Goal: Task Accomplishment & Management: Complete application form

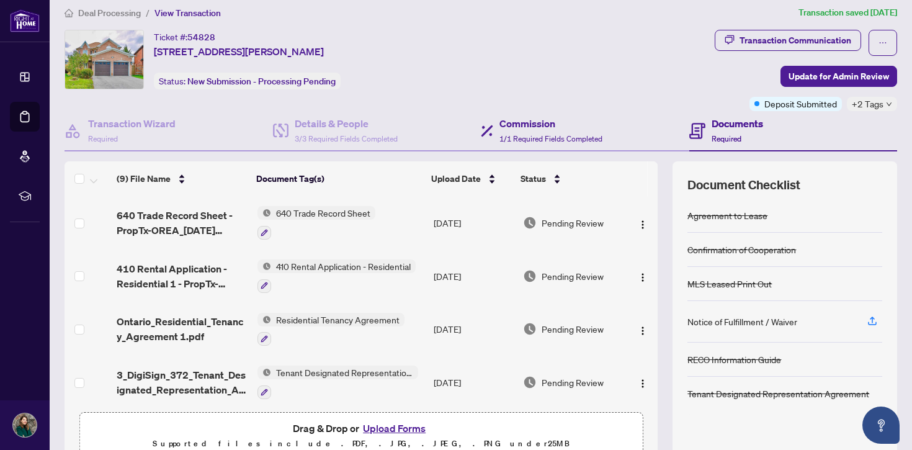
scroll to position [4, 0]
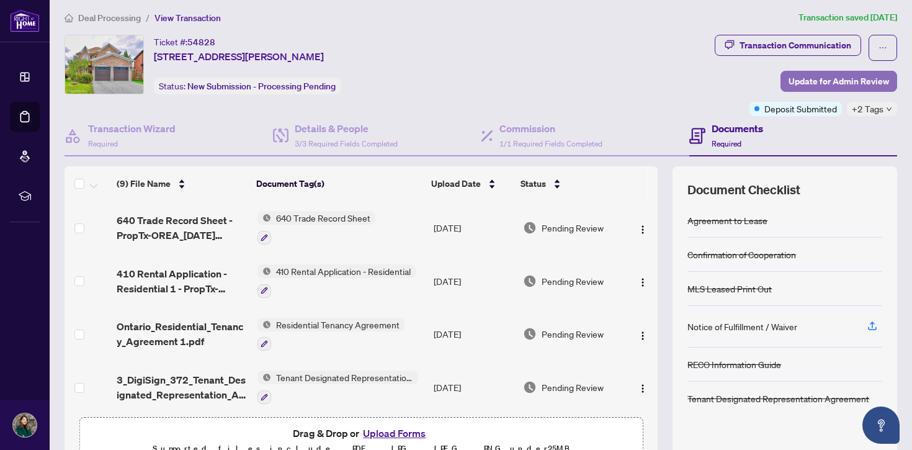
click at [848, 81] on span "Update for Admin Review" at bounding box center [838, 81] width 100 height 20
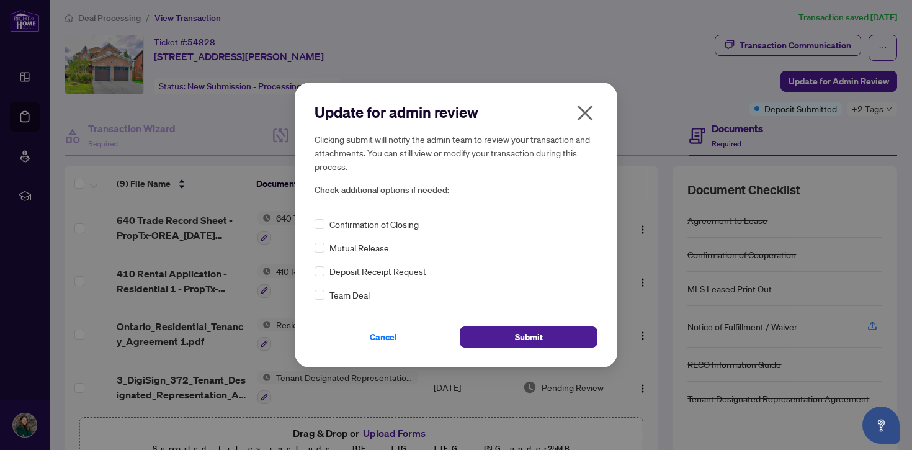
click at [368, 228] on span "Confirmation of Closing" at bounding box center [373, 224] width 89 height 14
click at [588, 113] on icon "close" at bounding box center [585, 113] width 20 height 20
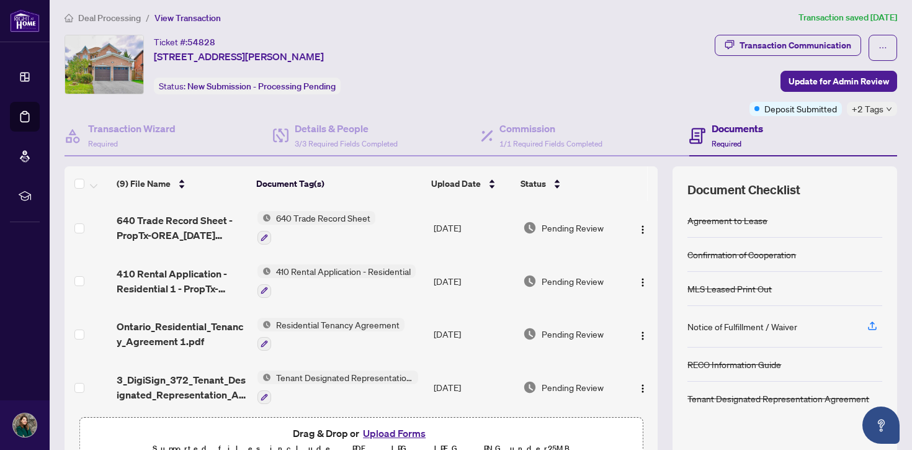
click at [886, 118] on div "Documents Required" at bounding box center [793, 136] width 208 height 40
click at [876, 105] on span "+2 Tags" at bounding box center [867, 109] width 32 height 14
click at [736, 71] on div "Transaction Communication Update for Admin Review Deposit Submitted +2 Tags" at bounding box center [805, 75] width 182 height 81
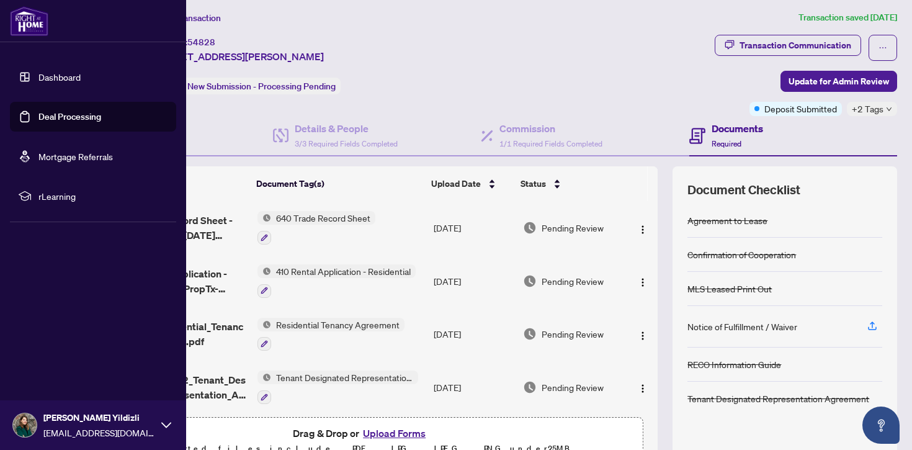
click at [39, 117] on link "Deal Processing" at bounding box center [69, 116] width 63 height 11
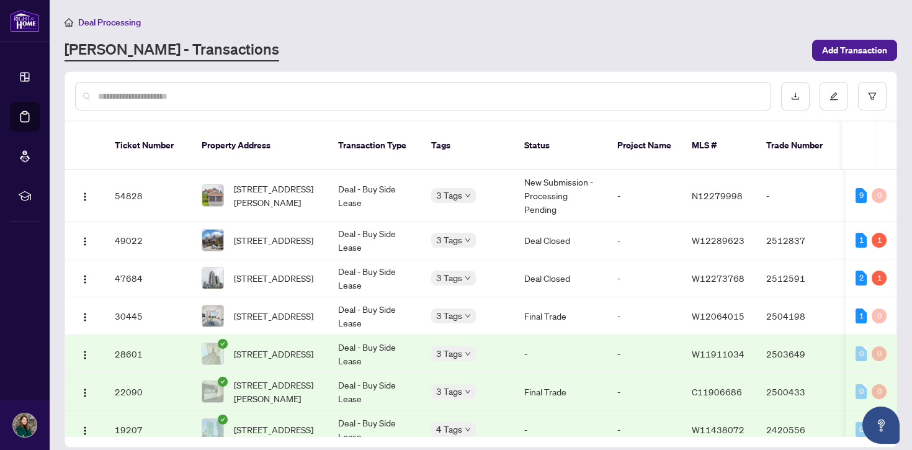
click at [522, 43] on div "[PERSON_NAME] - Transactions" at bounding box center [434, 50] width 740 height 22
click at [886, 52] on span "Add Transaction" at bounding box center [854, 50] width 65 height 20
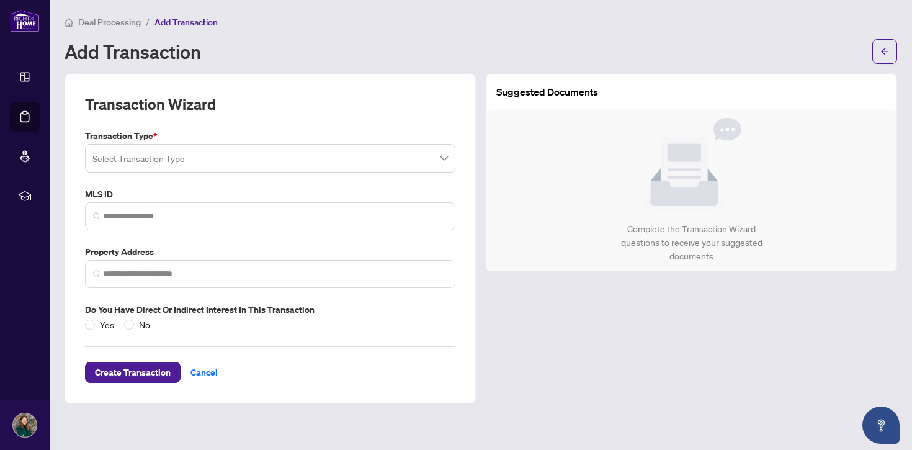
click at [364, 164] on input "search" at bounding box center [264, 159] width 344 height 27
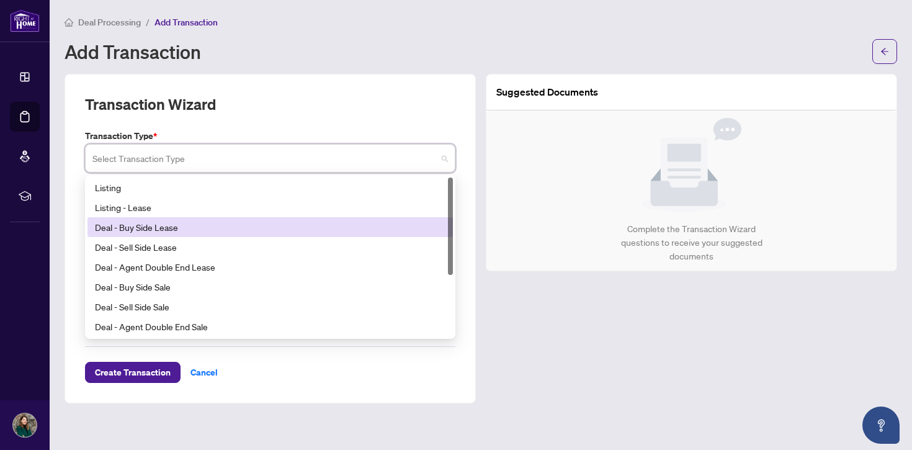
click at [265, 233] on div "Deal - Buy Side Lease" at bounding box center [269, 227] width 365 height 20
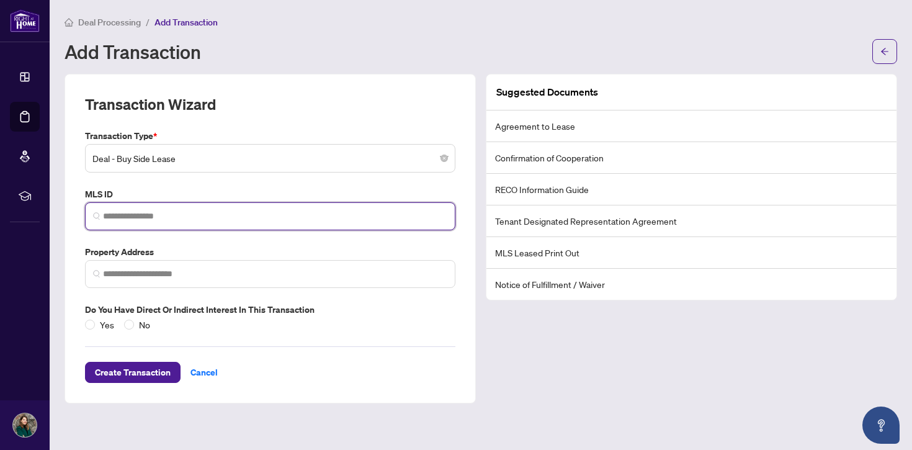
click at [240, 221] on input "search" at bounding box center [275, 216] width 344 height 13
paste input "*********"
type input "*********"
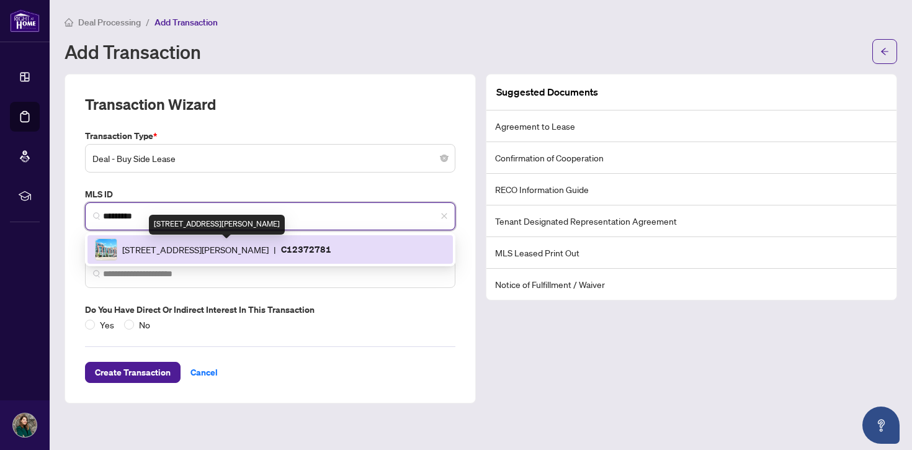
click at [269, 244] on span "[STREET_ADDRESS][PERSON_NAME]" at bounding box center [195, 249] width 146 height 14
type input "**********"
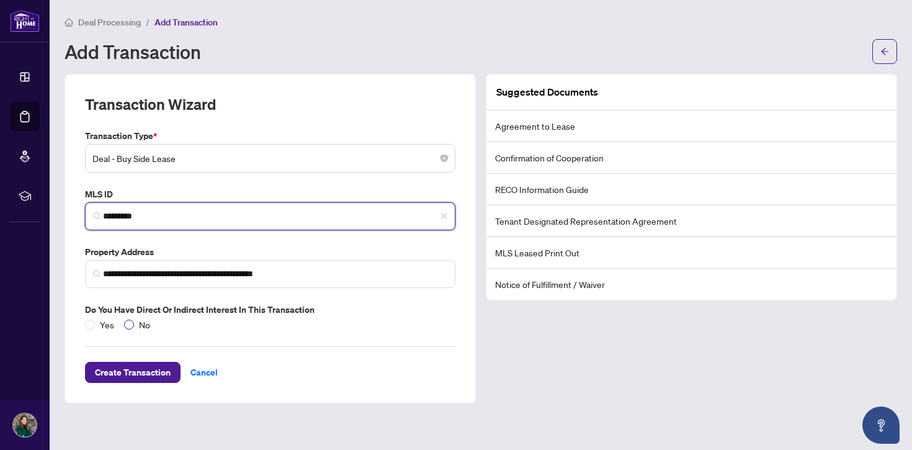
type input "*********"
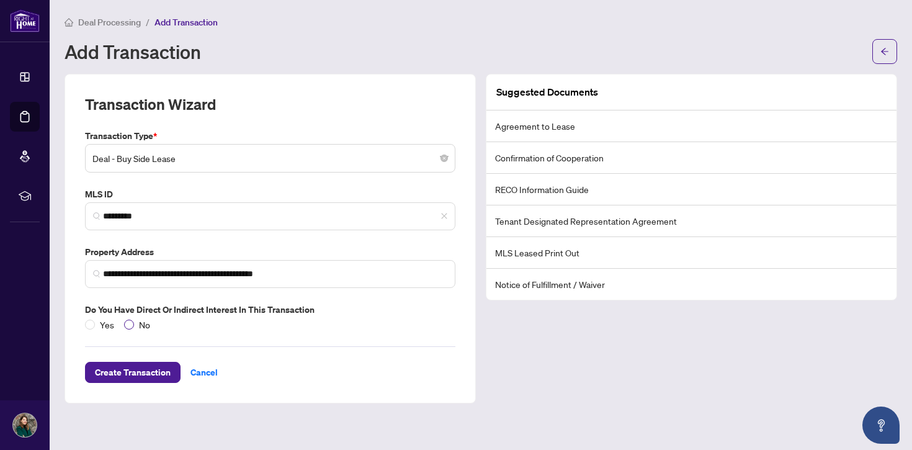
click at [135, 329] on span "No" at bounding box center [144, 325] width 21 height 14
click at [146, 369] on span "Create Transaction" at bounding box center [133, 372] width 76 height 20
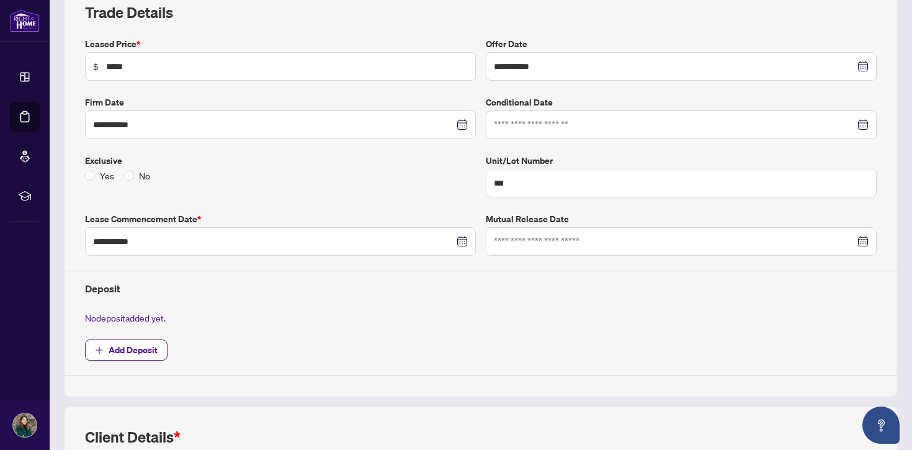
scroll to position [226, 0]
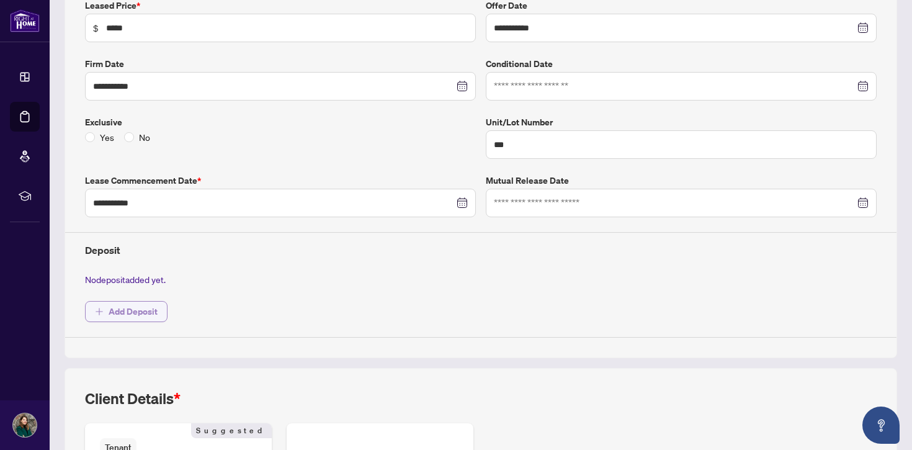
click at [122, 307] on span "Add Deposit" at bounding box center [133, 311] width 49 height 20
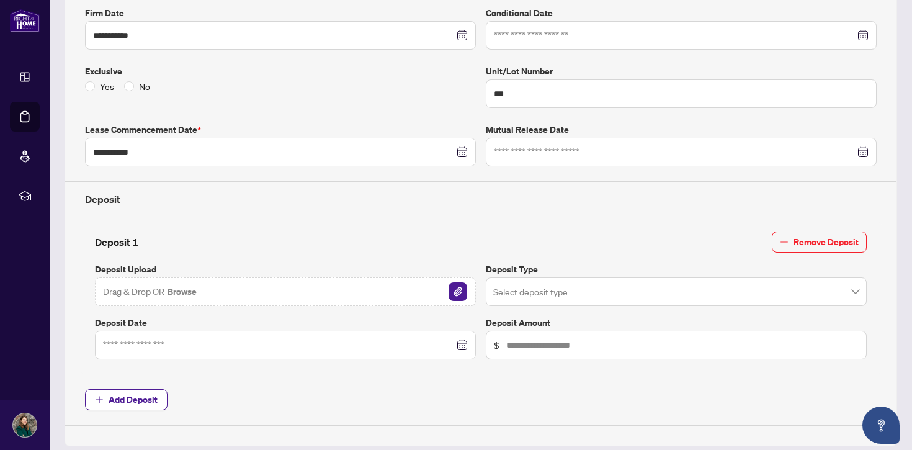
scroll to position [292, 0]
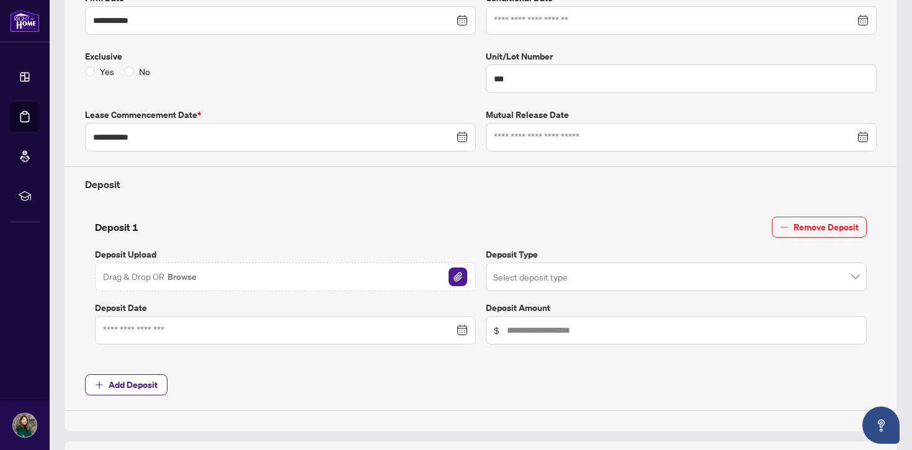
click at [226, 279] on div "Drag & Drop OR Browse" at bounding box center [285, 276] width 381 height 29
click at [454, 281] on img "button" at bounding box center [457, 276] width 19 height 19
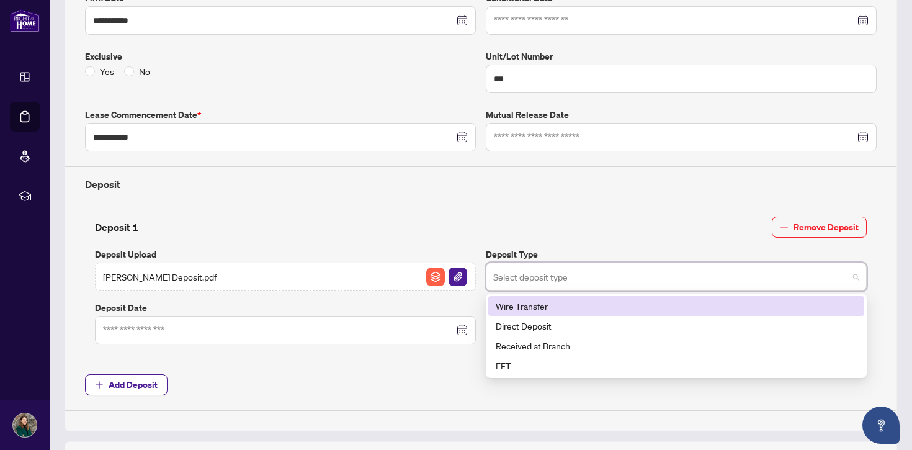
click at [588, 278] on input "search" at bounding box center [670, 278] width 355 height 27
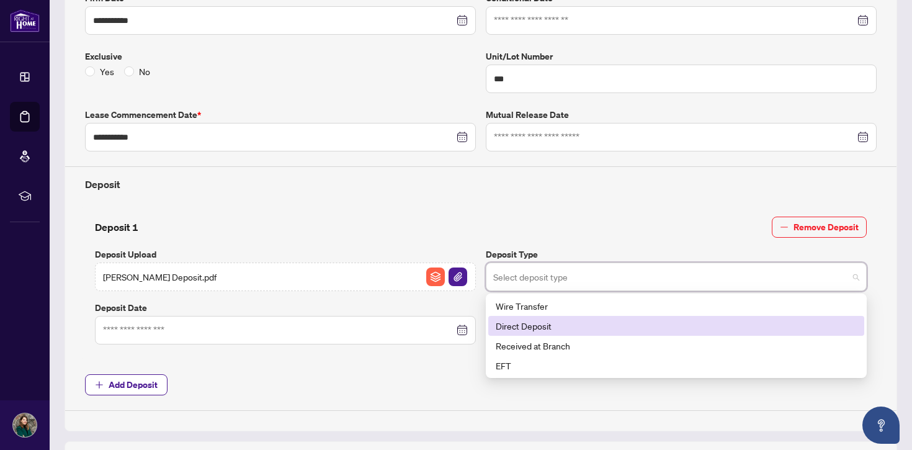
click at [579, 321] on div "Direct Deposit" at bounding box center [676, 326] width 361 height 14
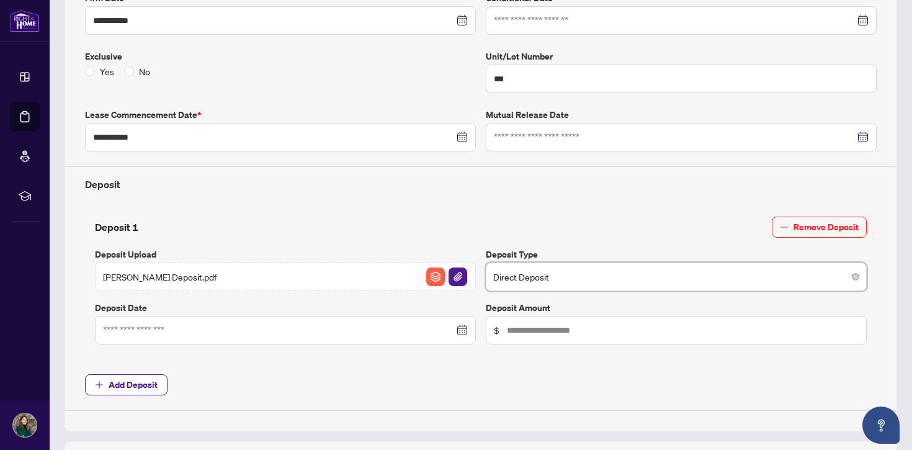
click at [258, 338] on div at bounding box center [285, 330] width 381 height 29
click at [545, 285] on span "Direct Deposit" at bounding box center [676, 277] width 366 height 24
click at [392, 390] on span "Add Deposit" at bounding box center [480, 384] width 791 height 21
click at [456, 333] on div at bounding box center [285, 330] width 365 height 14
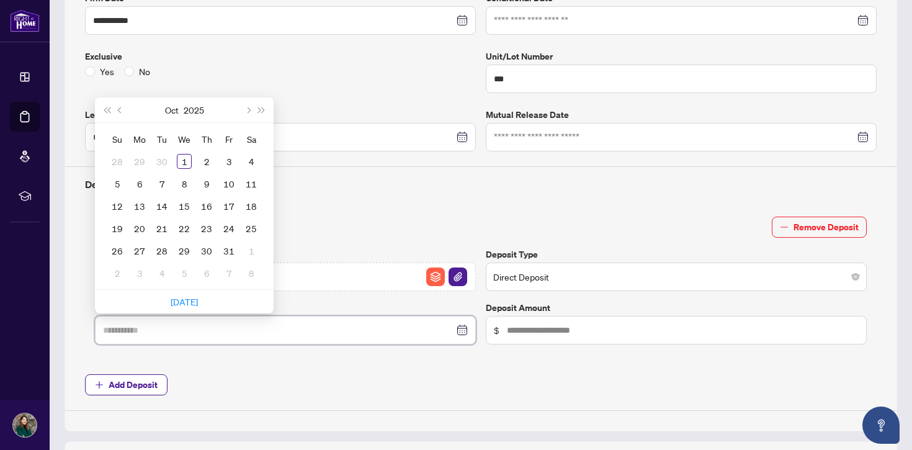
type input "**********"
click at [120, 107] on span "Previous month (PageUp)" at bounding box center [121, 110] width 6 height 6
type input "**********"
click at [234, 226] on div "26" at bounding box center [228, 228] width 15 height 15
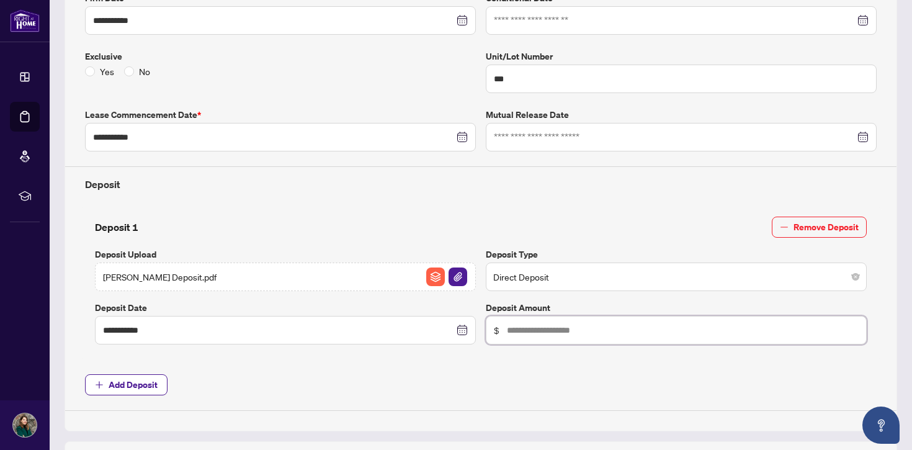
click at [571, 328] on input "text" at bounding box center [683, 330] width 352 height 14
type input "*****"
click at [473, 383] on span "Add Deposit" at bounding box center [480, 384] width 791 height 21
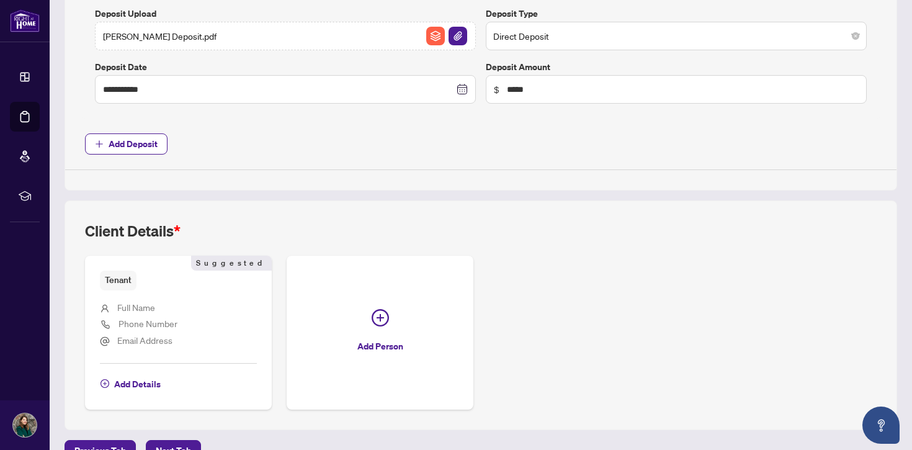
scroll to position [558, 0]
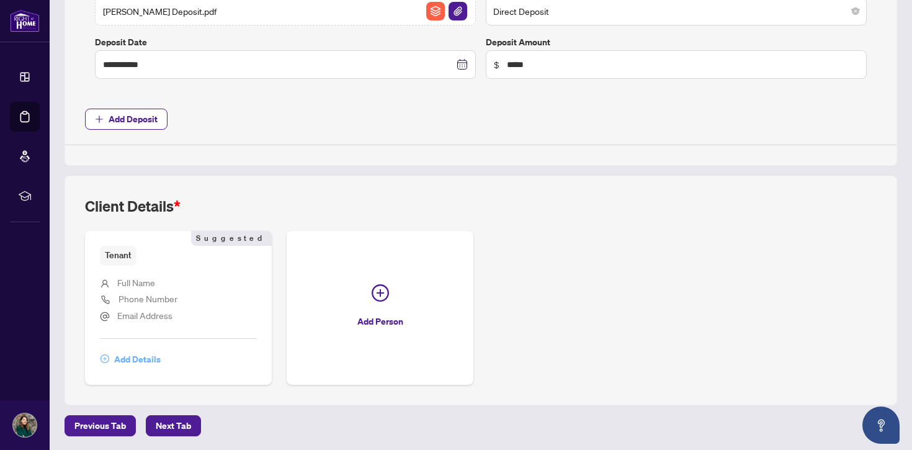
click at [127, 358] on span "Add Details" at bounding box center [137, 359] width 47 height 20
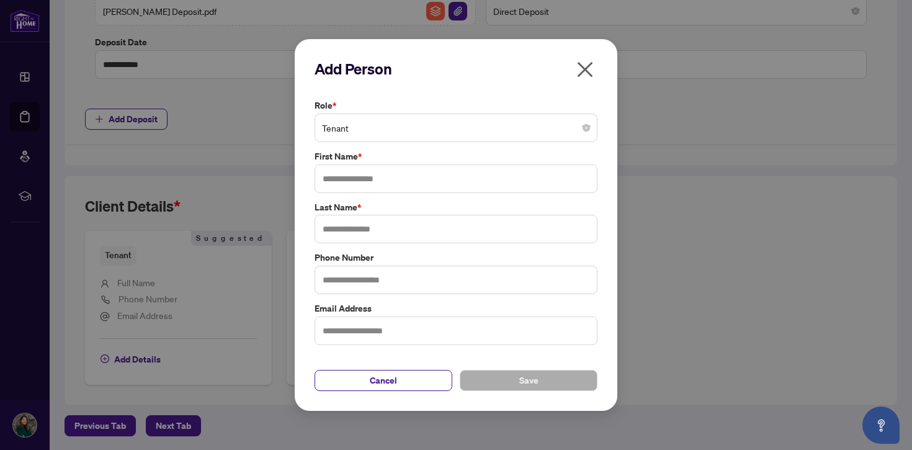
click at [414, 138] on span "Tenant" at bounding box center [456, 128] width 268 height 24
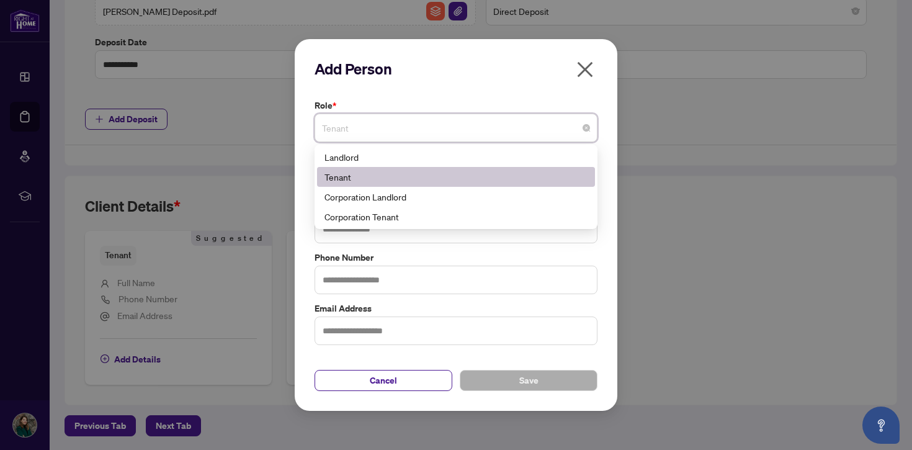
click at [381, 176] on div "Tenant" at bounding box center [455, 177] width 263 height 14
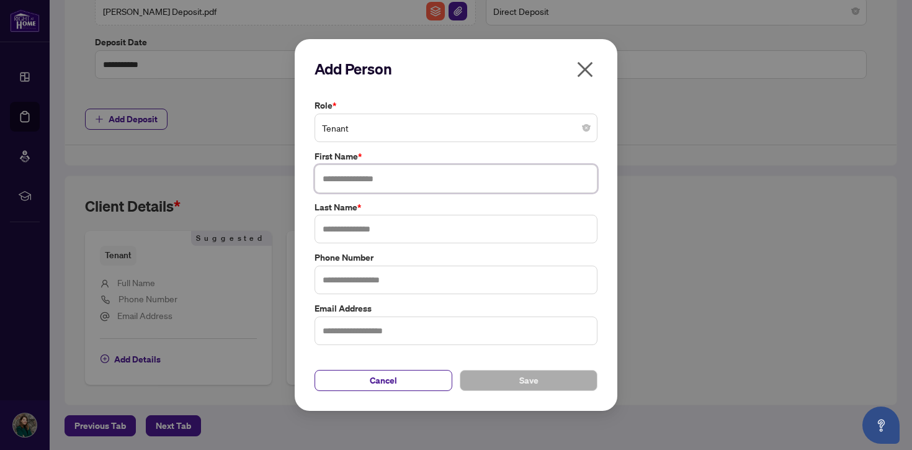
click at [359, 178] on input "text" at bounding box center [455, 178] width 283 height 29
type input "*****"
click at [365, 224] on input "text" at bounding box center [455, 229] width 283 height 29
type input "******"
click at [597, 252] on label "Phone Number" at bounding box center [455, 258] width 283 height 14
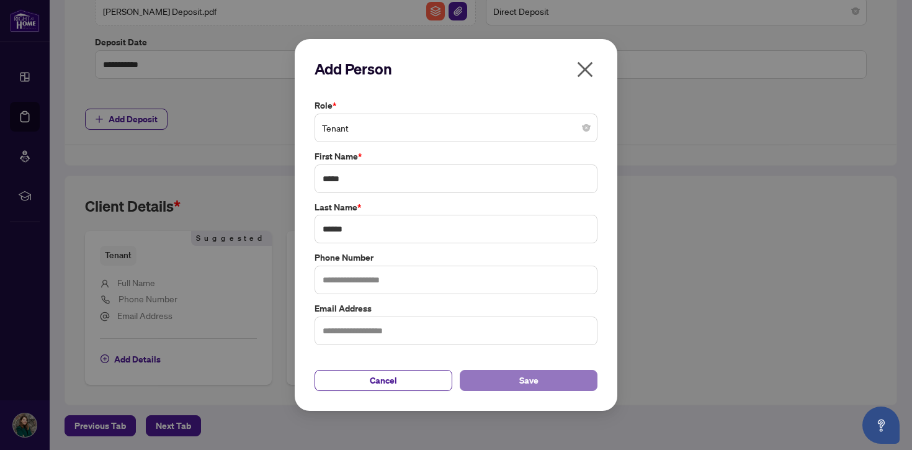
click at [533, 387] on span "Save" at bounding box center [528, 380] width 19 height 20
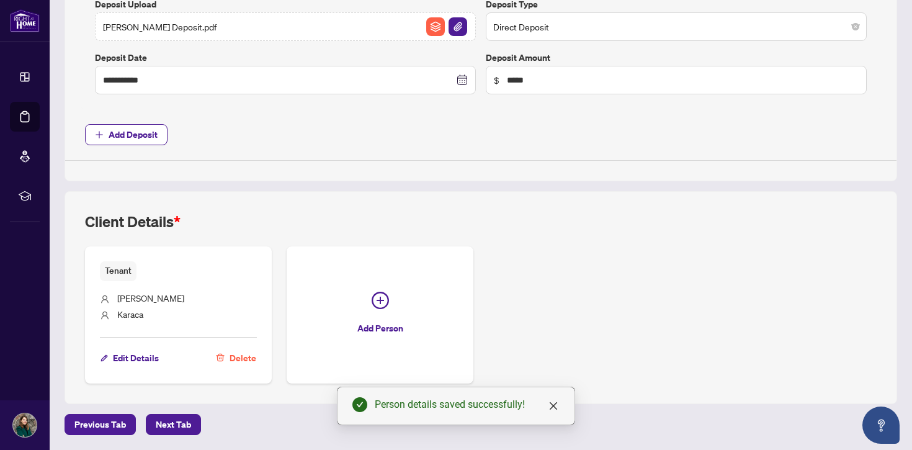
scroll to position [540, 0]
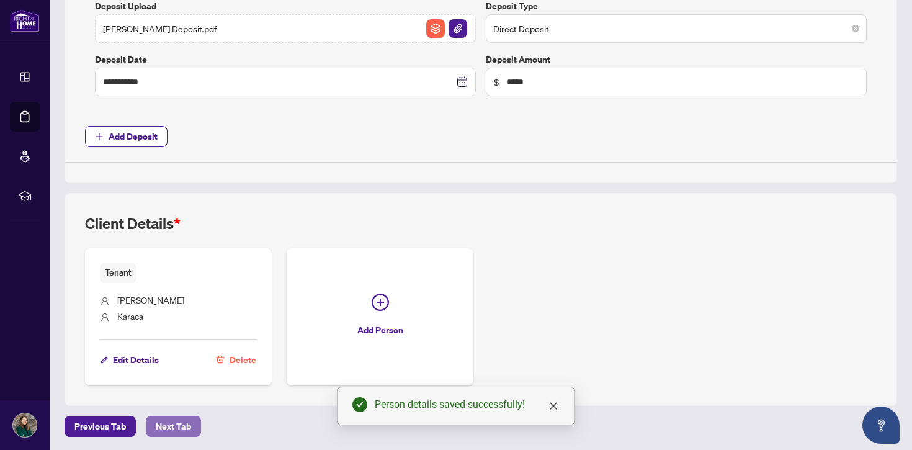
click at [176, 428] on span "Next Tab" at bounding box center [173, 426] width 35 height 20
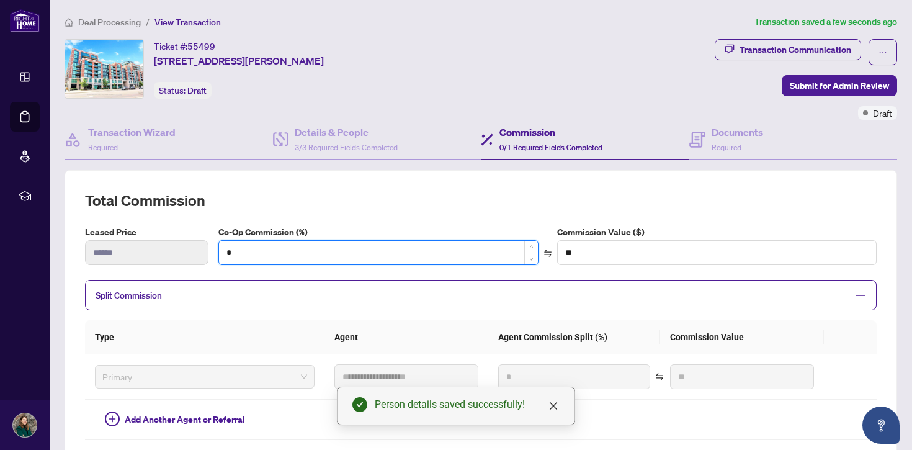
click at [303, 259] on input "*" at bounding box center [378, 253] width 318 height 24
type input "*"
type input "******"
type input "**"
type input "******"
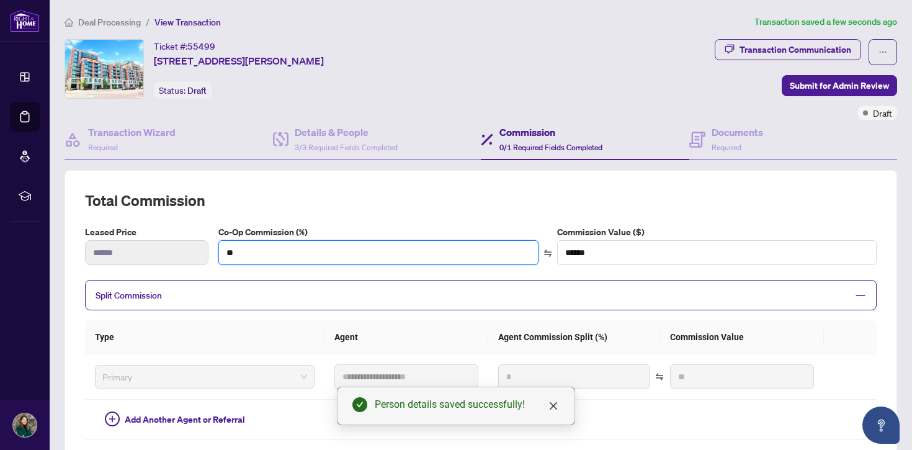
type input "**"
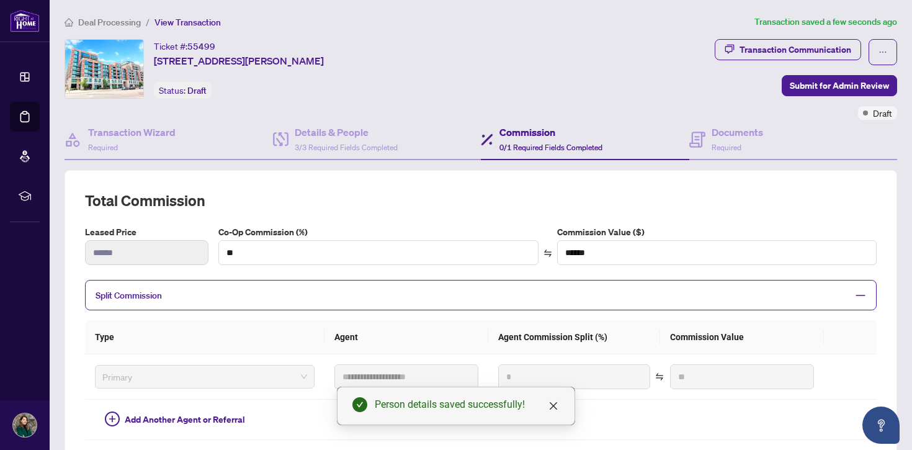
click at [365, 177] on div "**********" at bounding box center [480, 369] width 832 height 399
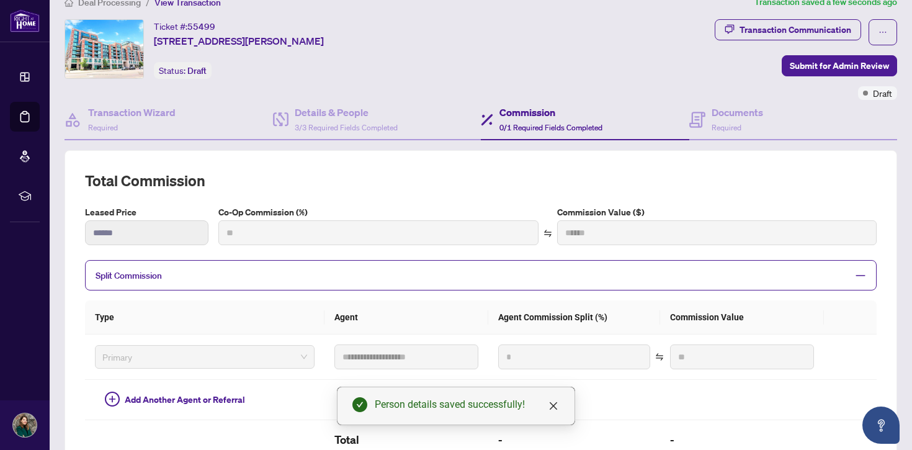
type input "***"
type input "******"
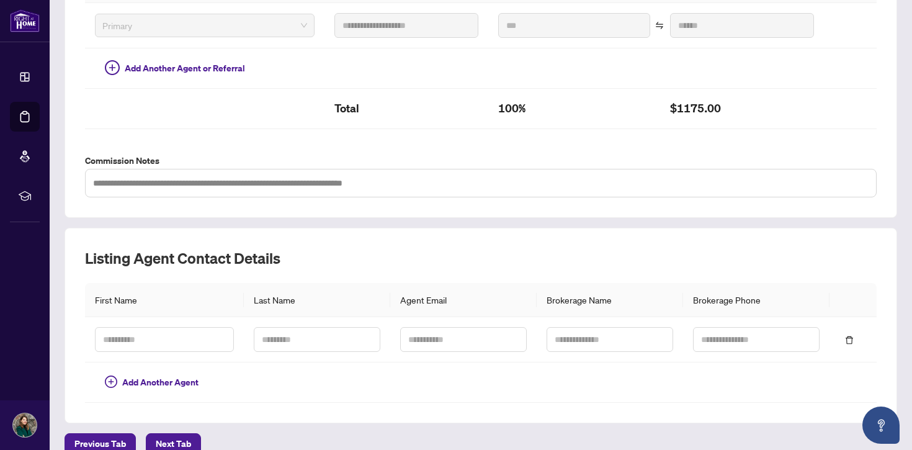
scroll to position [369, 0]
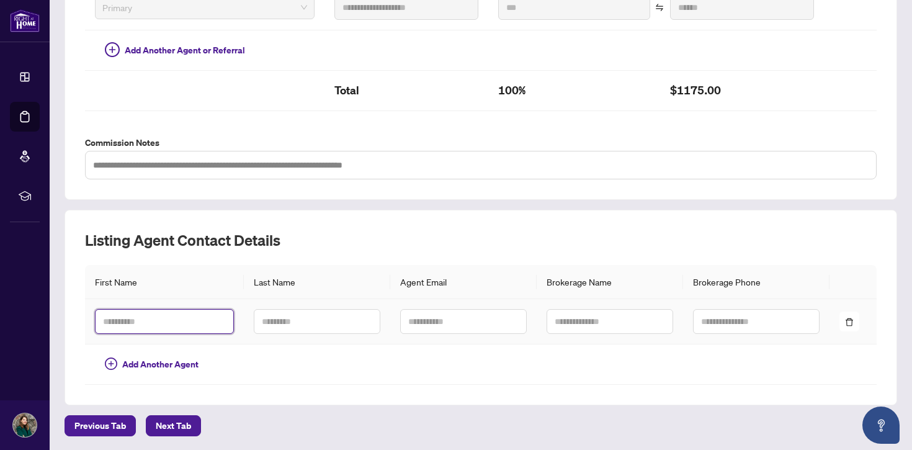
click at [185, 331] on input "text" at bounding box center [164, 321] width 139 height 25
type input "******"
click at [317, 321] on input "text" at bounding box center [317, 321] width 127 height 25
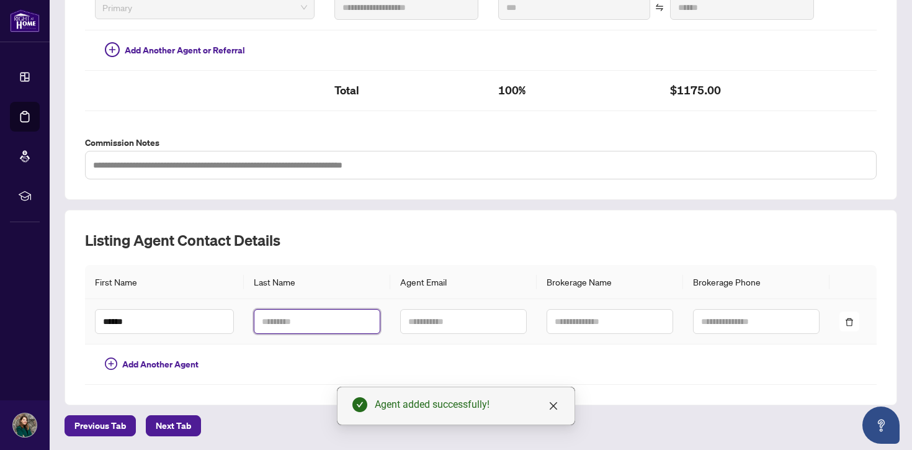
click at [321, 318] on input "text" at bounding box center [317, 321] width 127 height 25
type input "******"
click at [419, 317] on input "text" at bounding box center [463, 321] width 127 height 25
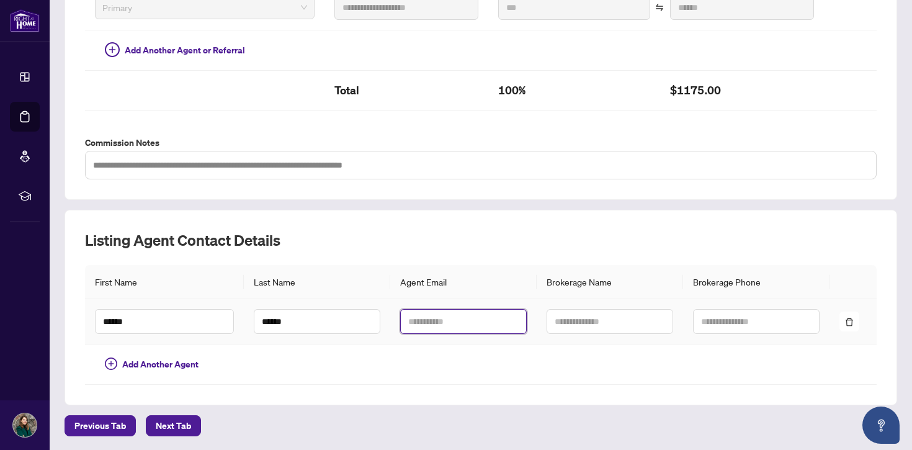
click at [458, 326] on input "text" at bounding box center [463, 321] width 127 height 25
paste input "**********"
type input "**********"
click at [588, 320] on input "text" at bounding box center [609, 321] width 127 height 25
click at [625, 310] on input "text" at bounding box center [609, 321] width 127 height 25
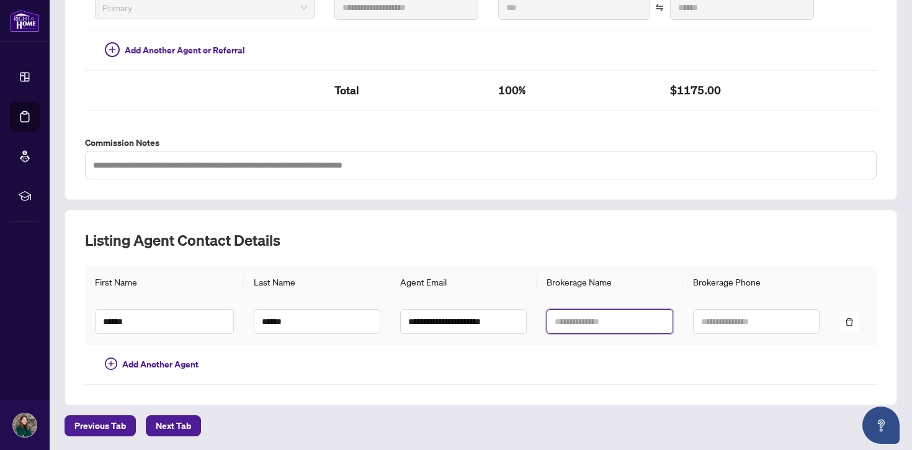
paste input "**********"
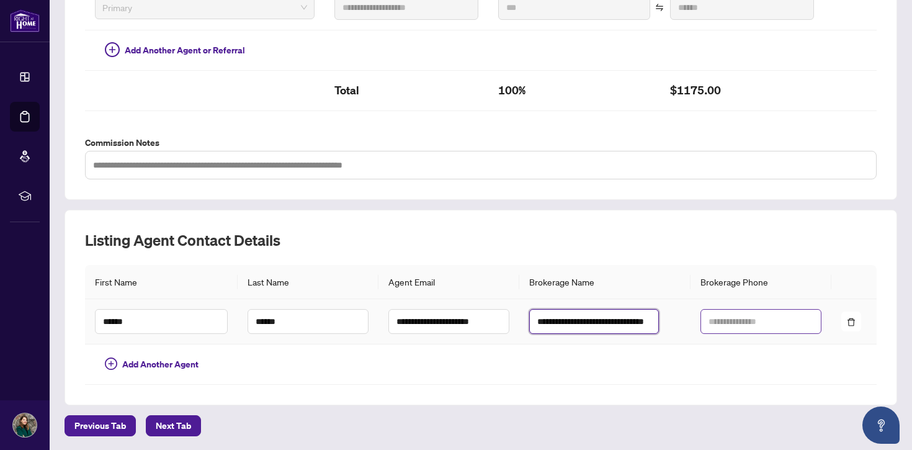
type input "**********"
click at [700, 311] on input "text" at bounding box center [760, 321] width 121 height 25
click at [700, 323] on input "text" at bounding box center [760, 321] width 121 height 25
type input "**********"
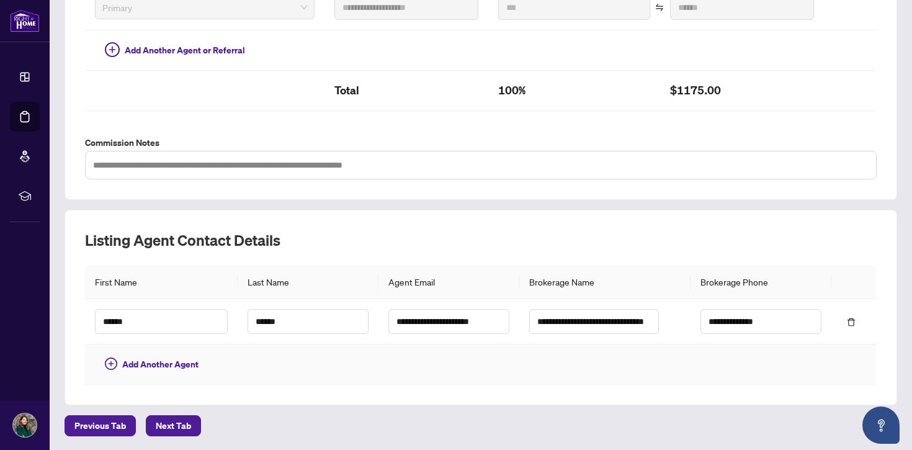
click at [466, 368] on td at bounding box center [448, 364] width 141 height 40
click at [171, 424] on span "Next Tab" at bounding box center [173, 426] width 35 height 20
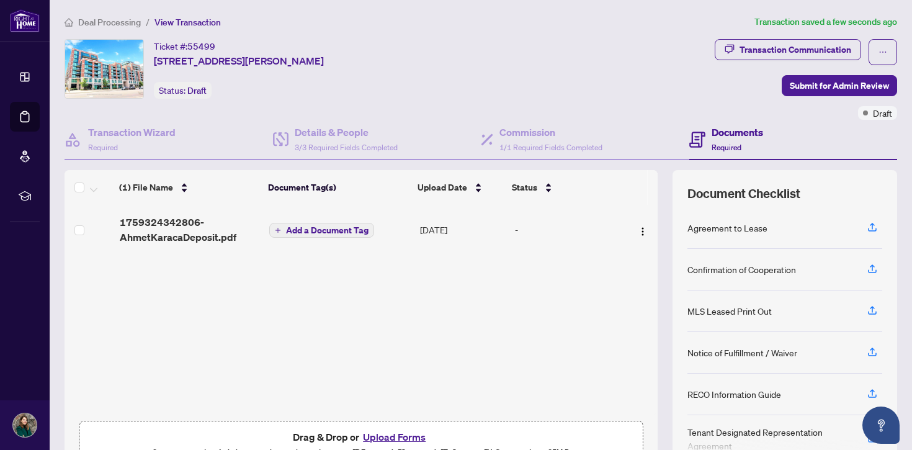
scroll to position [24, 0]
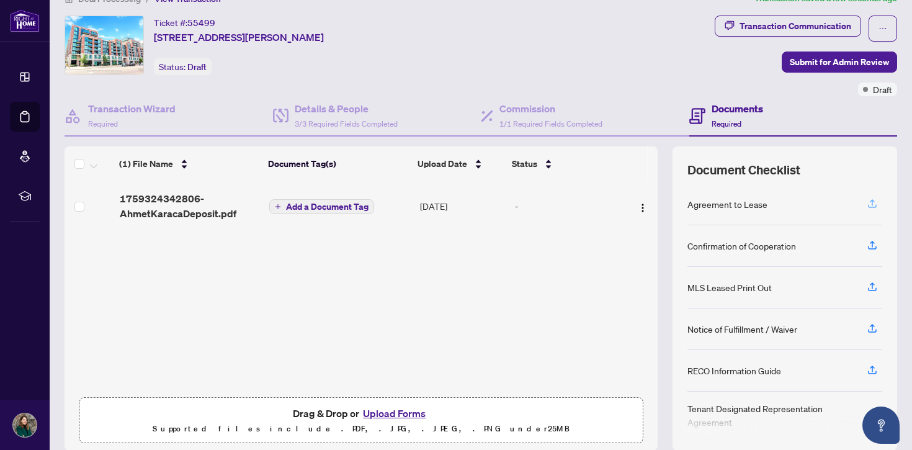
click at [874, 198] on icon "button" at bounding box center [871, 203] width 11 height 11
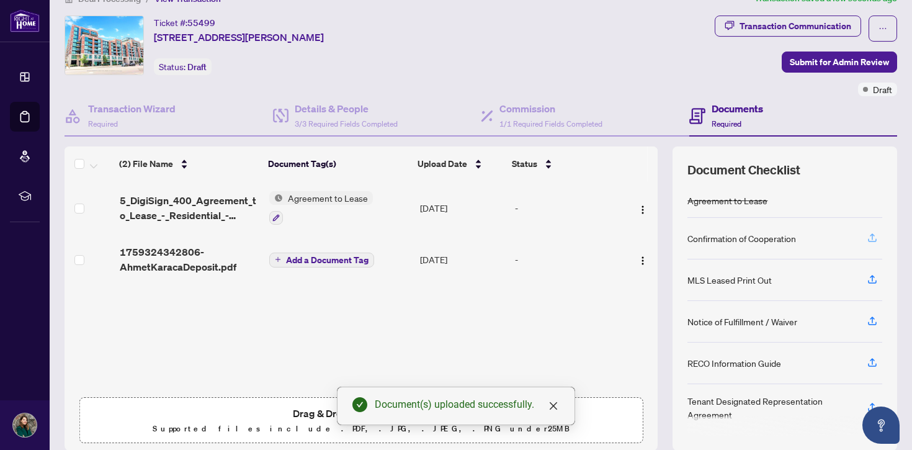
click at [873, 236] on icon "button" at bounding box center [871, 237] width 11 height 11
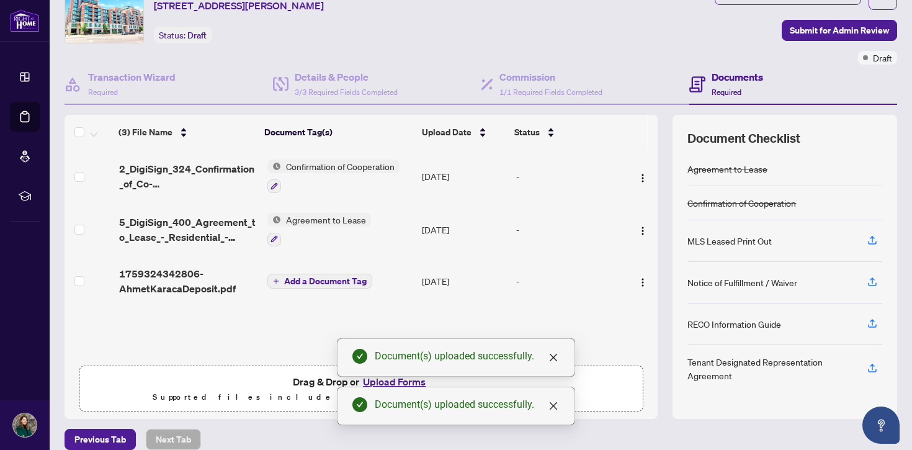
scroll to position [56, 0]
click at [874, 238] on icon "button" at bounding box center [871, 239] width 11 height 11
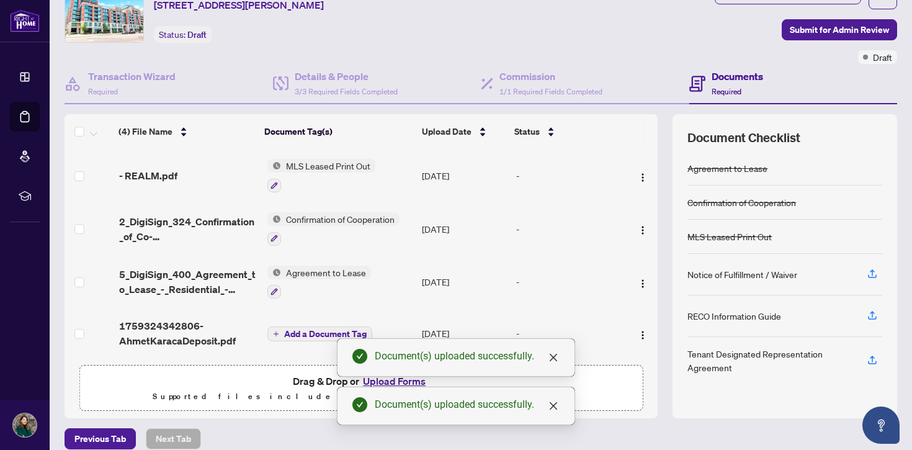
scroll to position [69, 0]
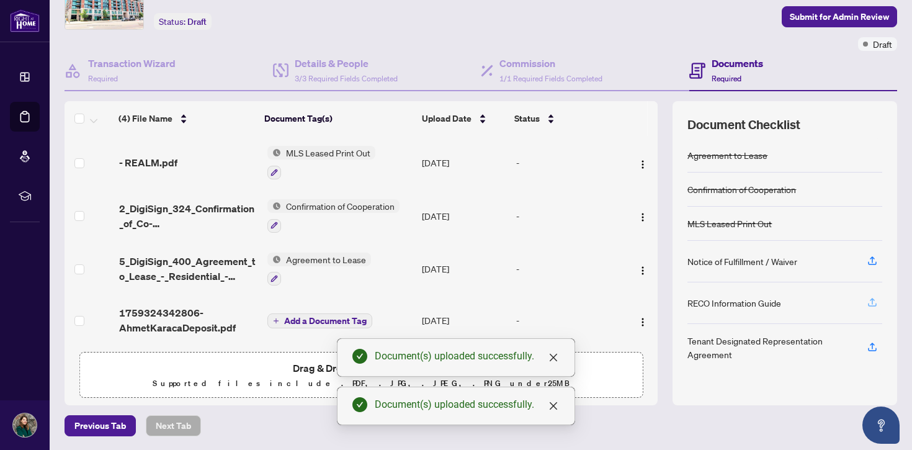
click at [871, 305] on icon "button" at bounding box center [871, 301] width 11 height 11
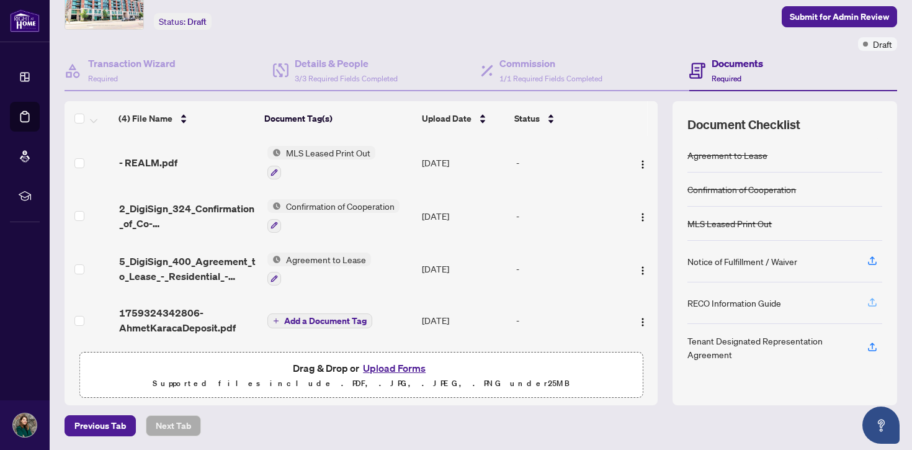
click at [876, 303] on icon "button" at bounding box center [871, 301] width 11 height 11
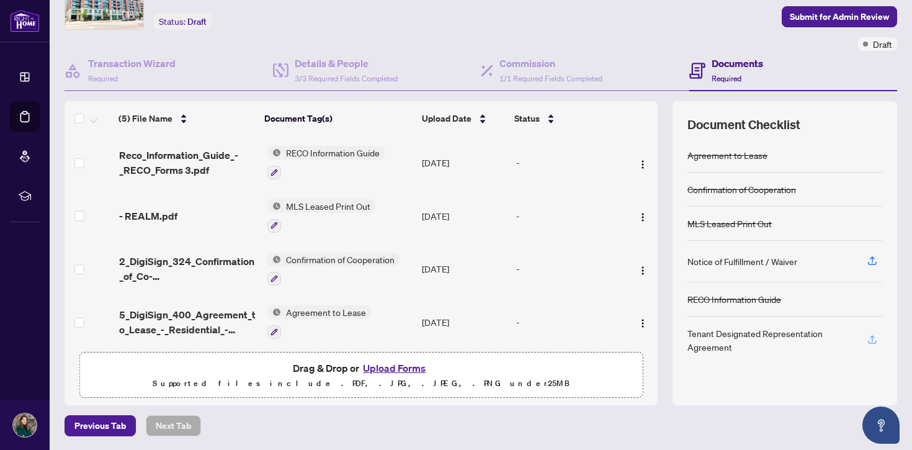
click at [867, 339] on icon "button" at bounding box center [871, 339] width 11 height 11
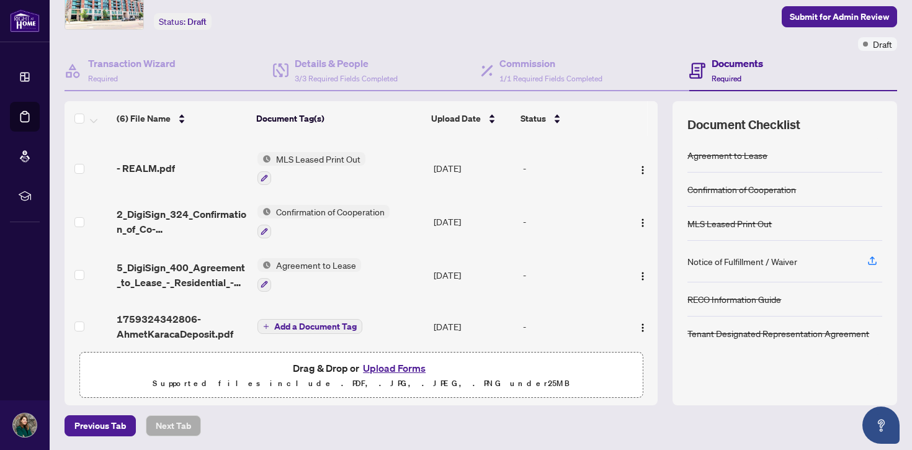
scroll to position [105, 0]
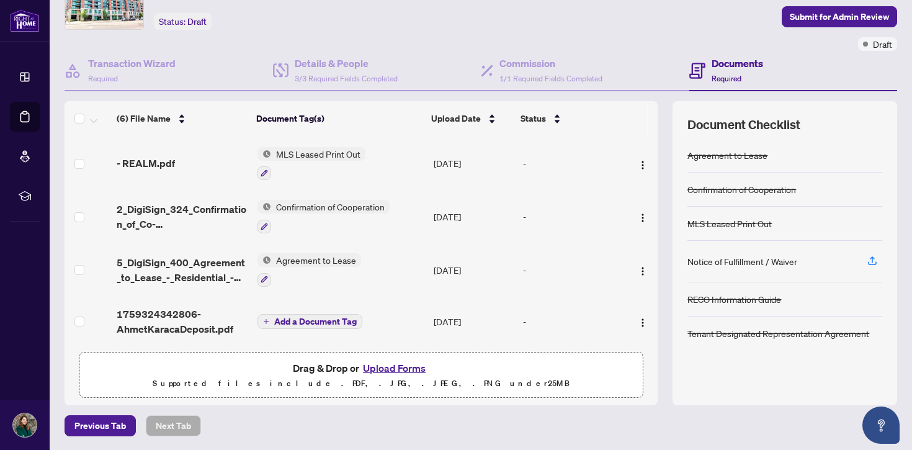
click at [310, 317] on span "Add a Document Tag" at bounding box center [315, 321] width 82 height 9
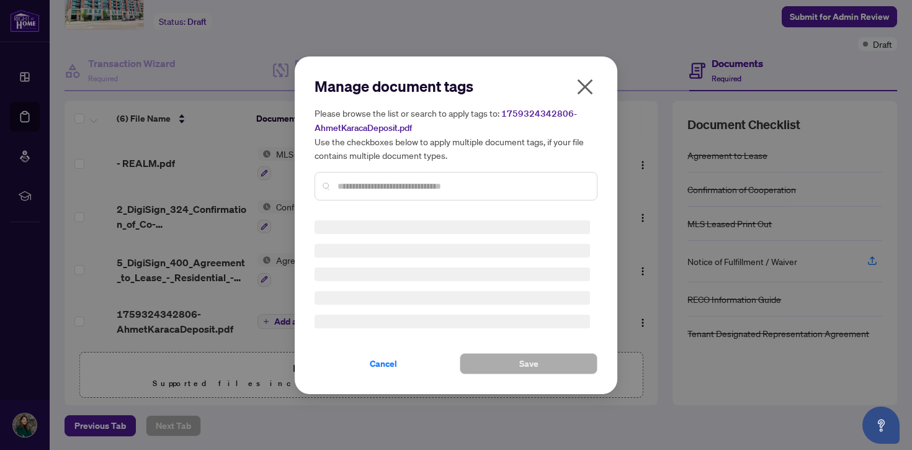
click at [360, 182] on input "text" at bounding box center [461, 186] width 249 height 14
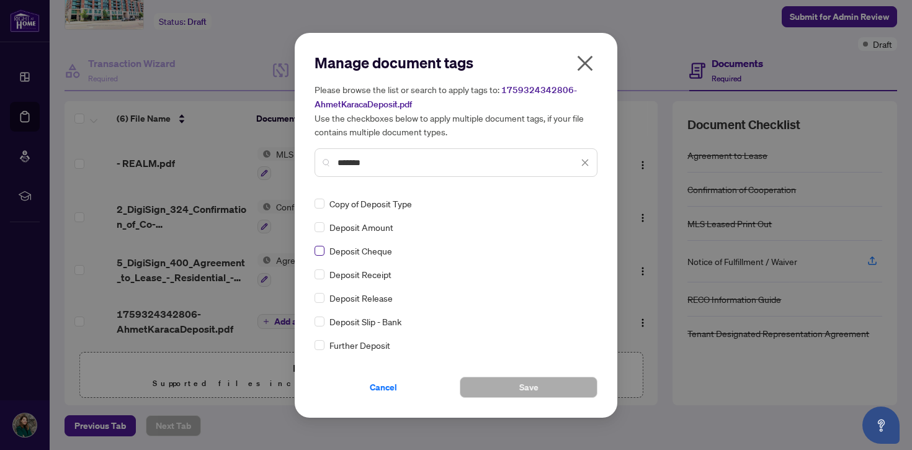
type input "*******"
click at [494, 388] on button "Save" at bounding box center [529, 386] width 138 height 21
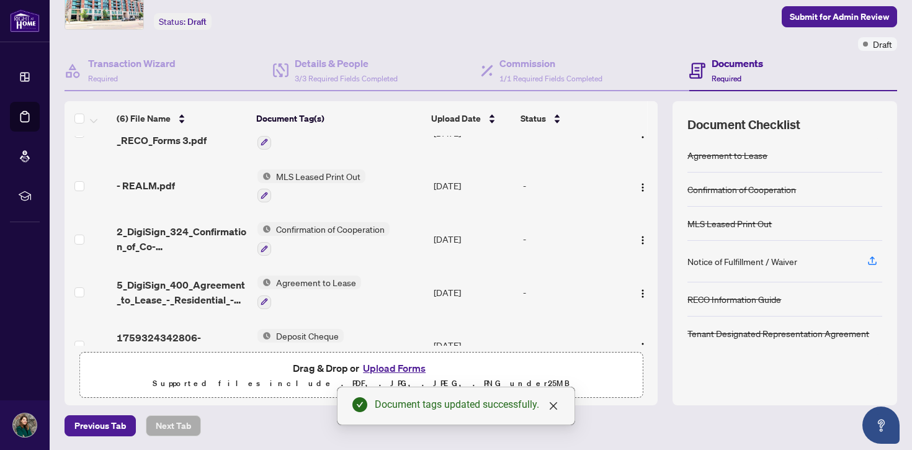
scroll to position [108, 0]
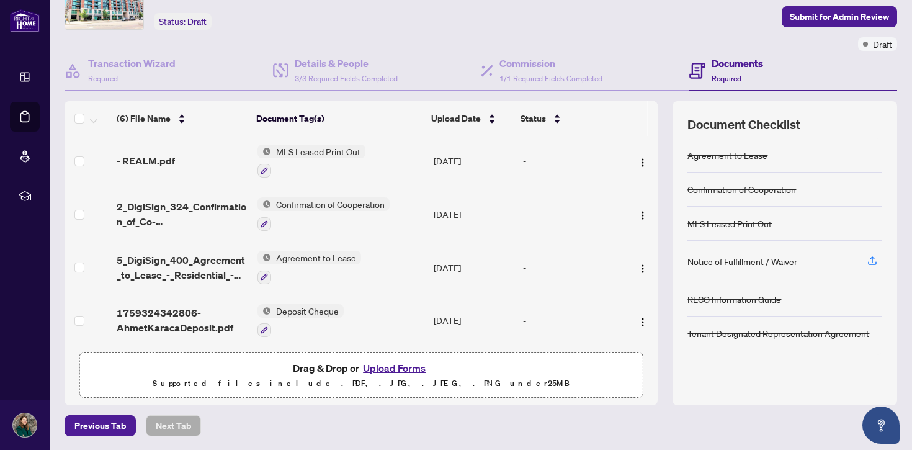
click at [408, 371] on button "Upload Forms" at bounding box center [394, 368] width 70 height 16
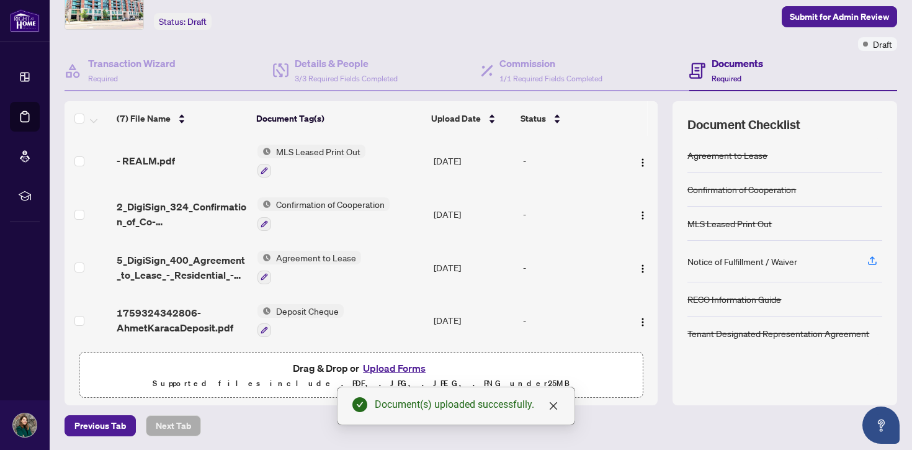
scroll to position [0, 0]
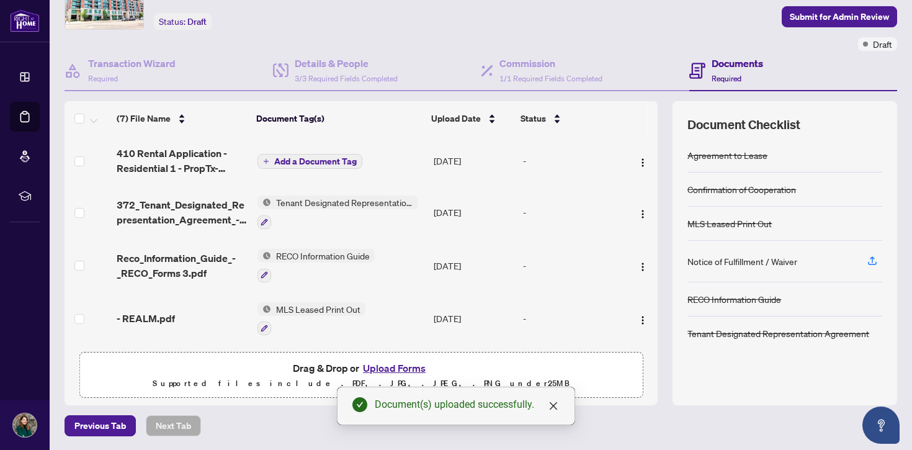
click at [306, 157] on span "Add a Document Tag" at bounding box center [315, 161] width 82 height 9
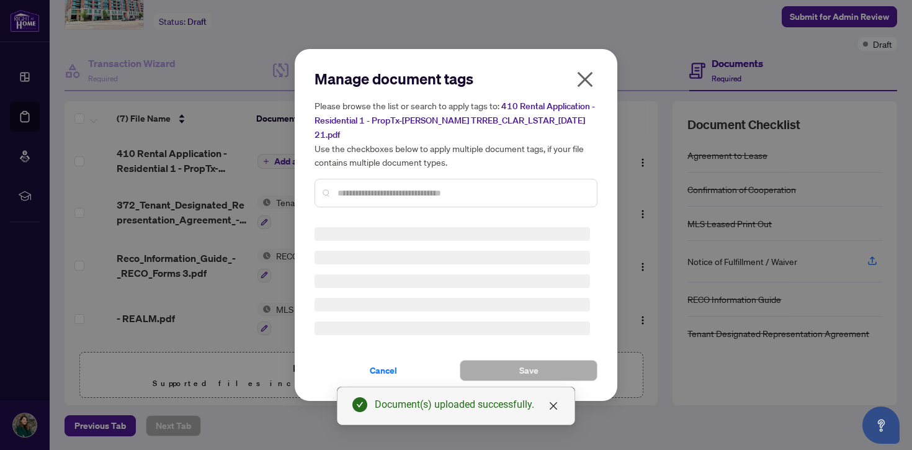
click at [368, 193] on input "text" at bounding box center [461, 193] width 249 height 14
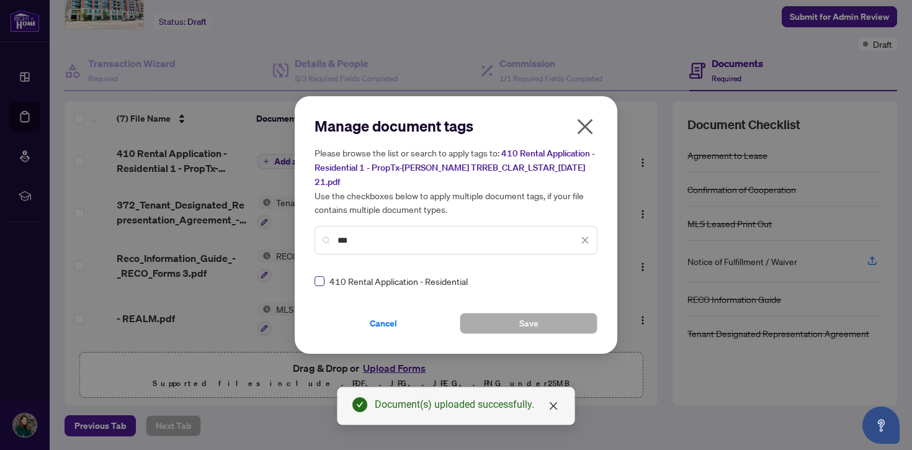
type input "***"
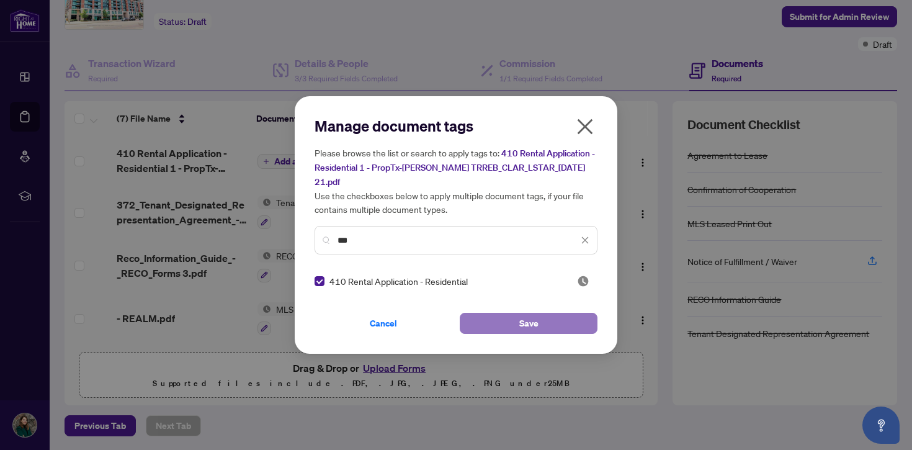
click at [527, 327] on span "Save" at bounding box center [528, 323] width 19 height 20
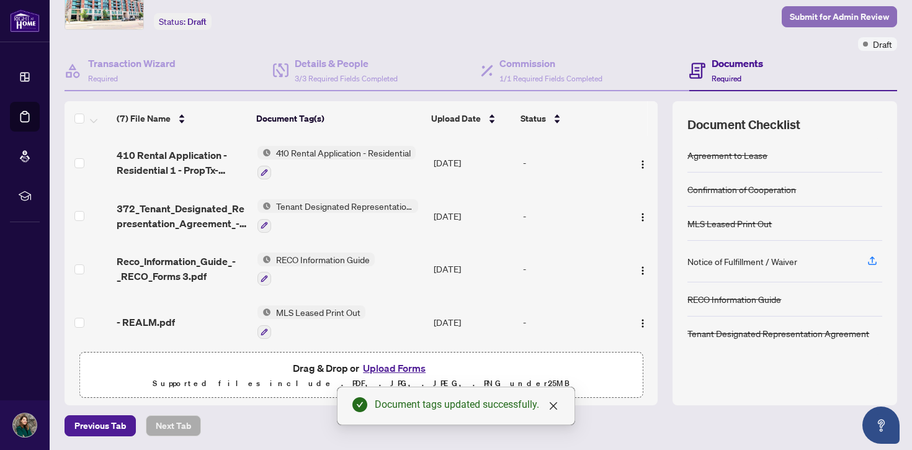
click at [837, 14] on span "Submit for Admin Review" at bounding box center [838, 17] width 99 height 20
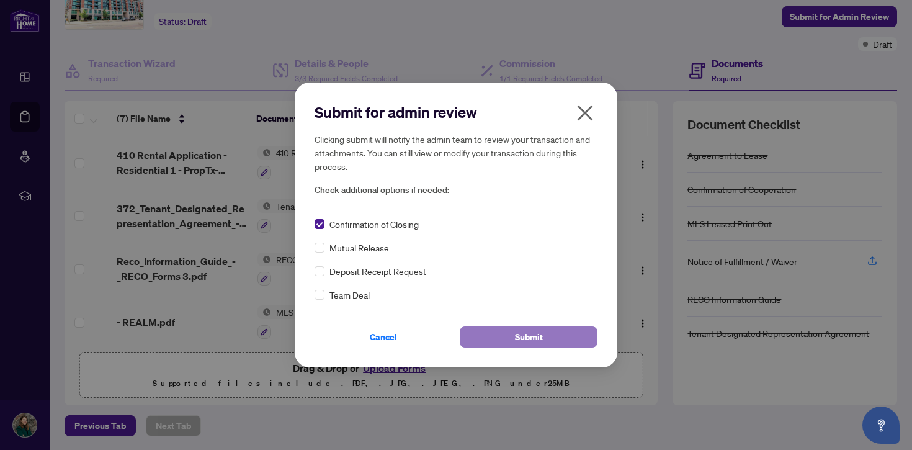
click at [485, 332] on button "Submit" at bounding box center [529, 336] width 138 height 21
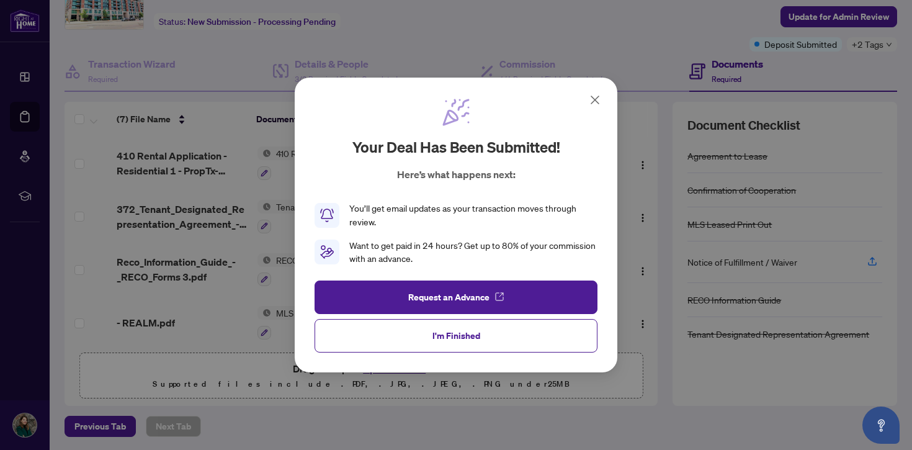
click at [597, 100] on icon at bounding box center [594, 99] width 15 height 15
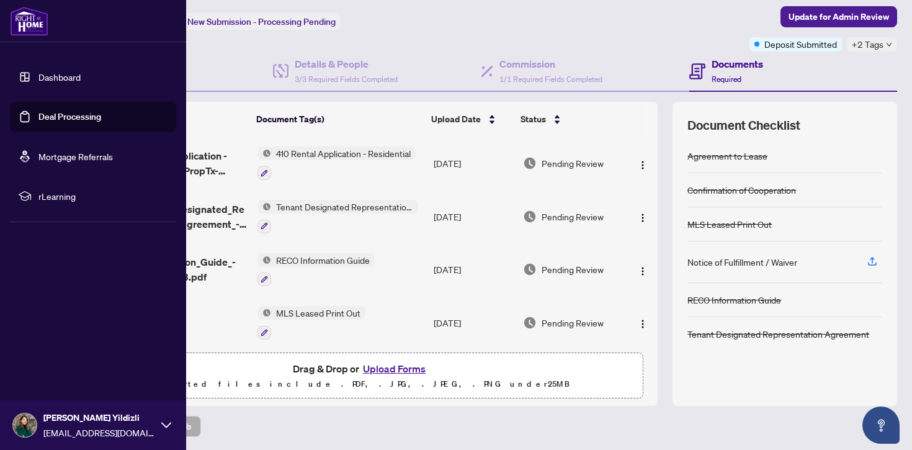
drag, startPoint x: 39, startPoint y: 113, endPoint x: 36, endPoint y: 108, distance: 6.4
click at [40, 113] on link "Deal Processing" at bounding box center [69, 116] width 63 height 11
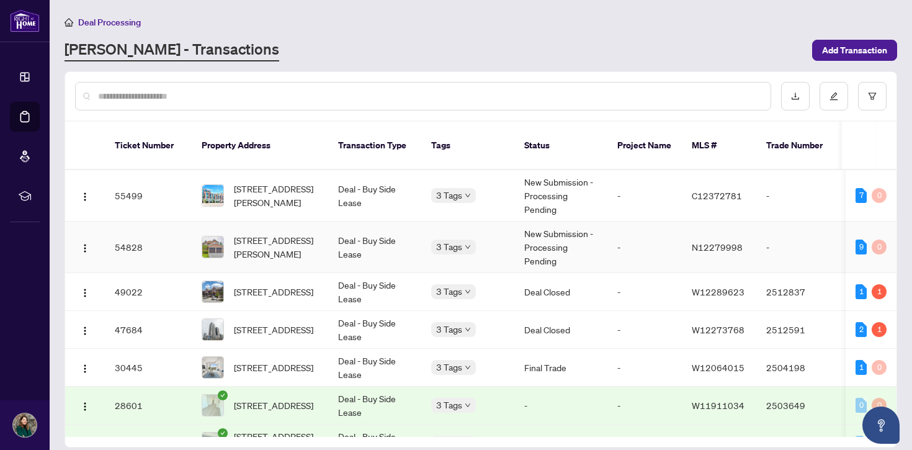
click at [504, 229] on td "3 Tags" at bounding box center [467, 246] width 93 height 51
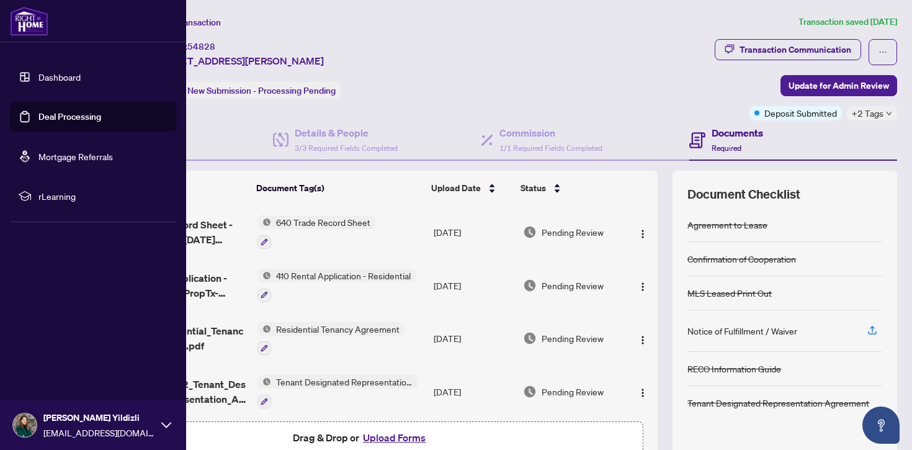
click at [47, 111] on link "Deal Processing" at bounding box center [69, 116] width 63 height 11
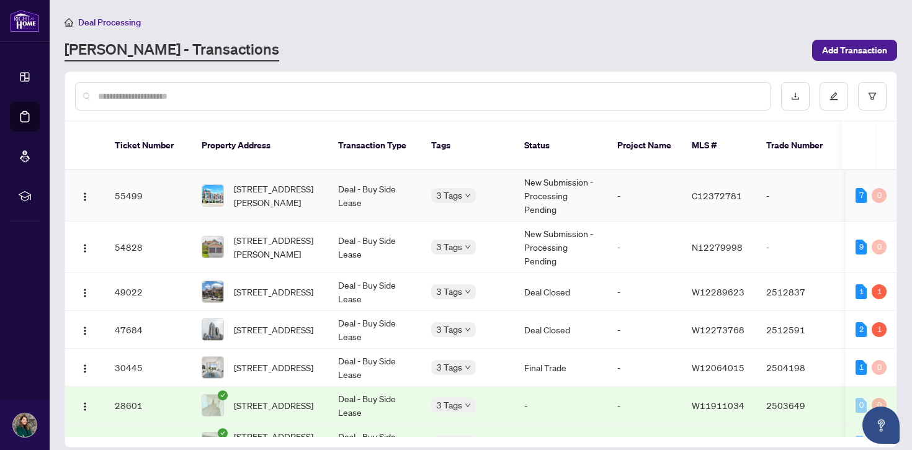
click at [704, 190] on span "C12372781" at bounding box center [716, 195] width 50 height 11
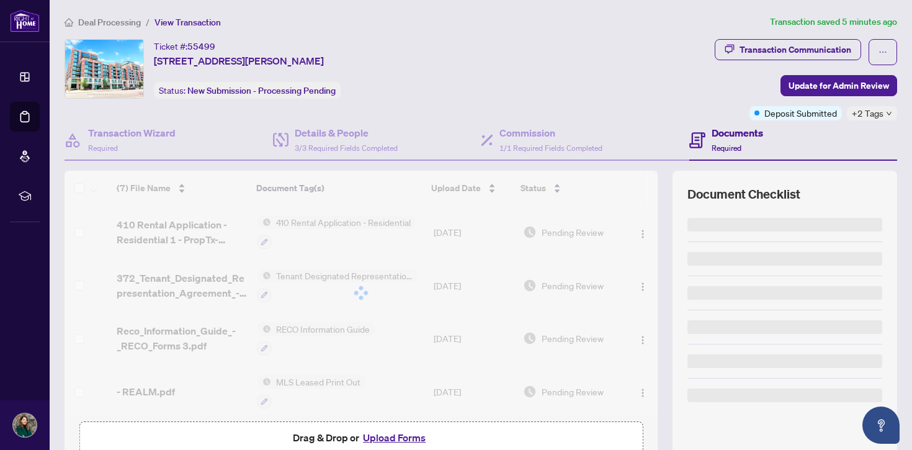
scroll to position [70, 0]
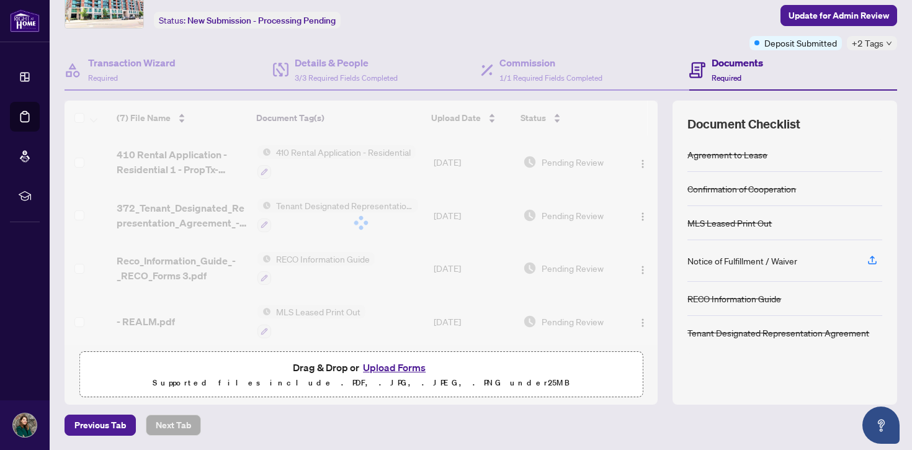
click at [401, 368] on button "Upload Forms" at bounding box center [394, 367] width 70 height 16
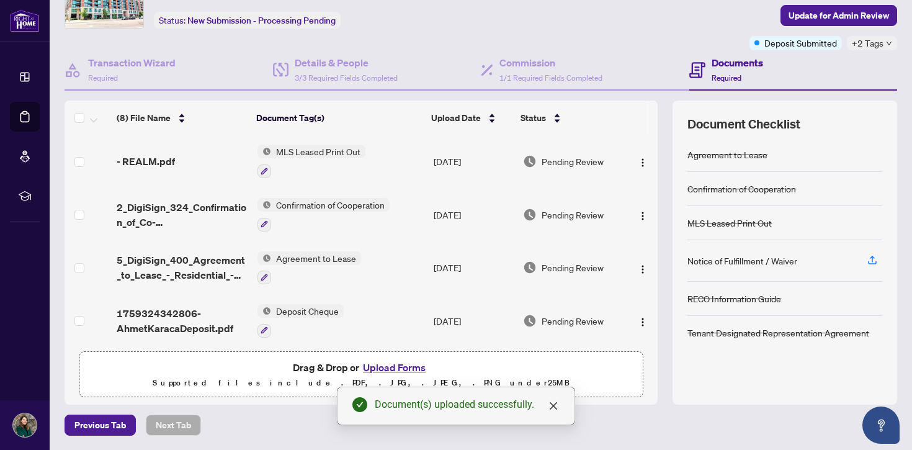
scroll to position [0, 0]
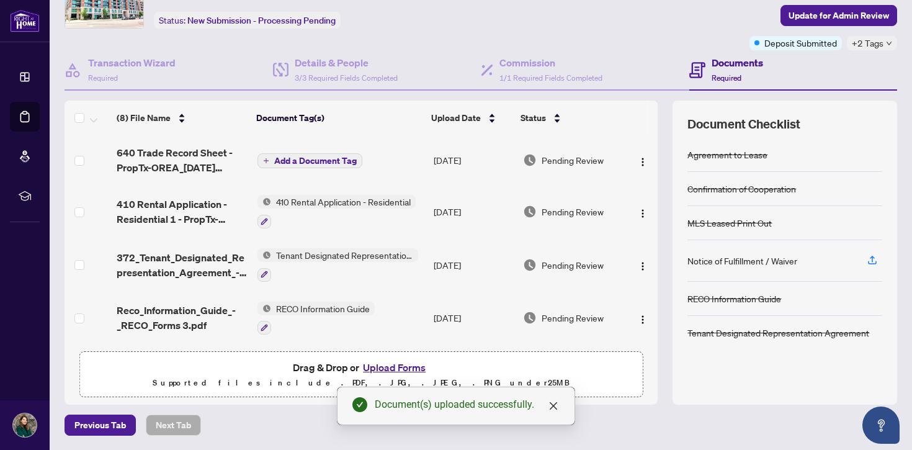
click at [312, 158] on span "Add a Document Tag" at bounding box center [315, 160] width 82 height 9
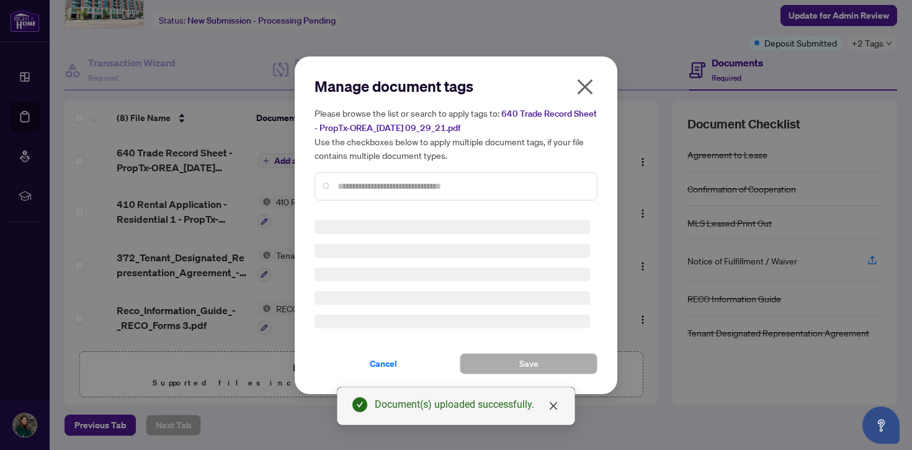
click at [374, 181] on input "text" at bounding box center [461, 186] width 249 height 14
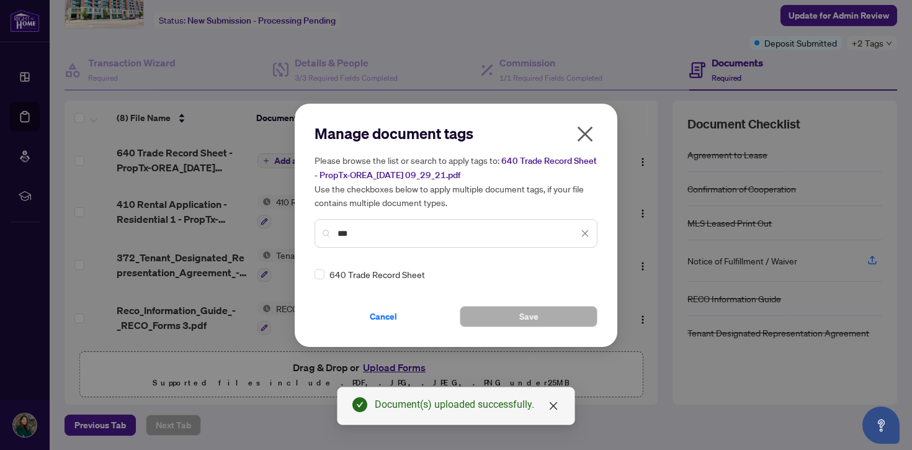
type input "***"
click at [511, 318] on button "Save" at bounding box center [529, 316] width 138 height 21
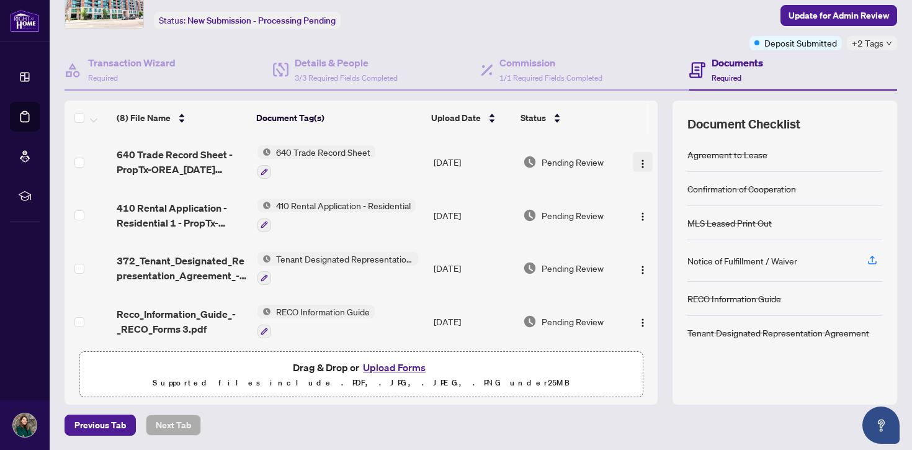
click at [638, 167] on span "button" at bounding box center [643, 162] width 10 height 14
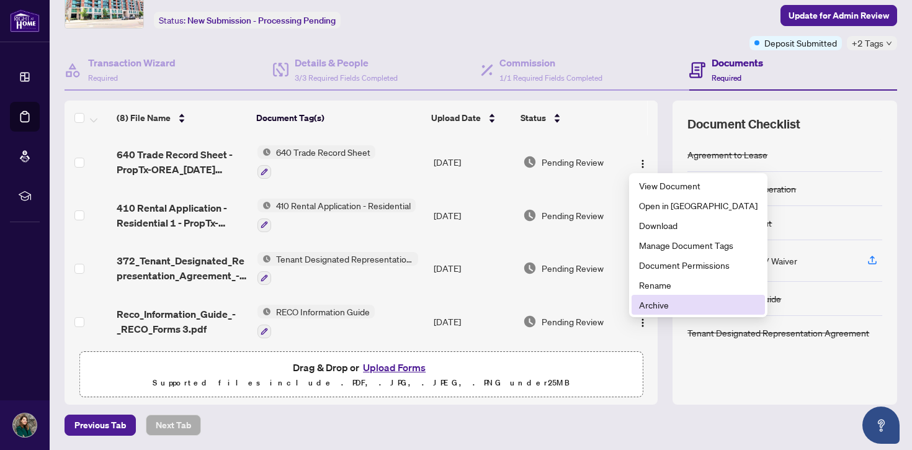
click at [698, 298] on span "Archive" at bounding box center [698, 305] width 118 height 14
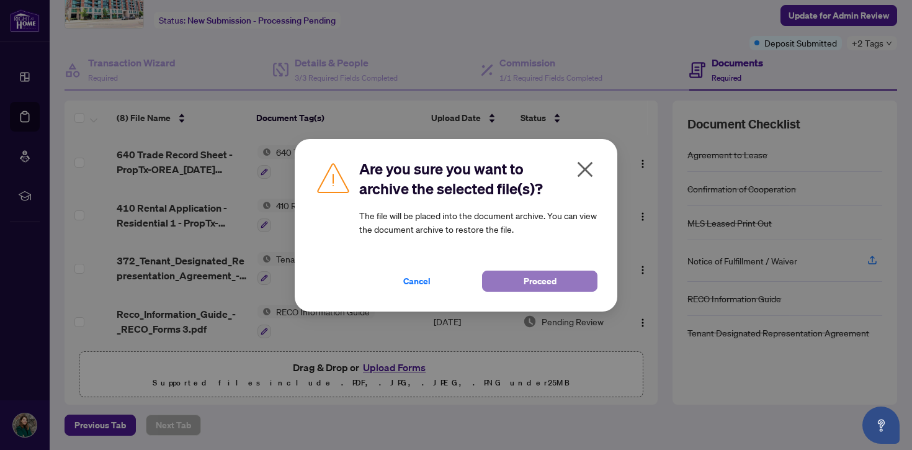
click at [575, 280] on button "Proceed" at bounding box center [539, 280] width 115 height 21
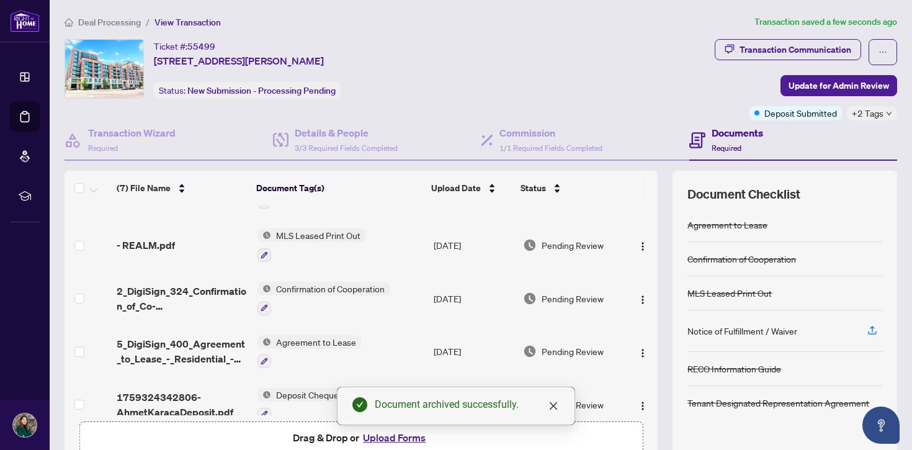
scroll to position [160, 0]
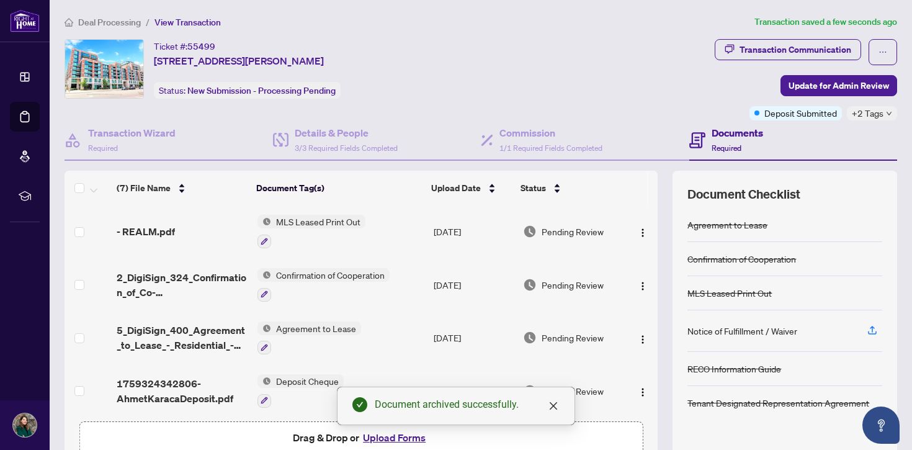
click at [297, 447] on p "Supported files include .PDF, .JPG, .JPEG, .PNG under 25 MB" at bounding box center [360, 452] width 547 height 15
click at [391, 425] on div "Document archived successfully." at bounding box center [456, 405] width 238 height 38
click at [394, 440] on button "Upload Forms" at bounding box center [394, 437] width 70 height 16
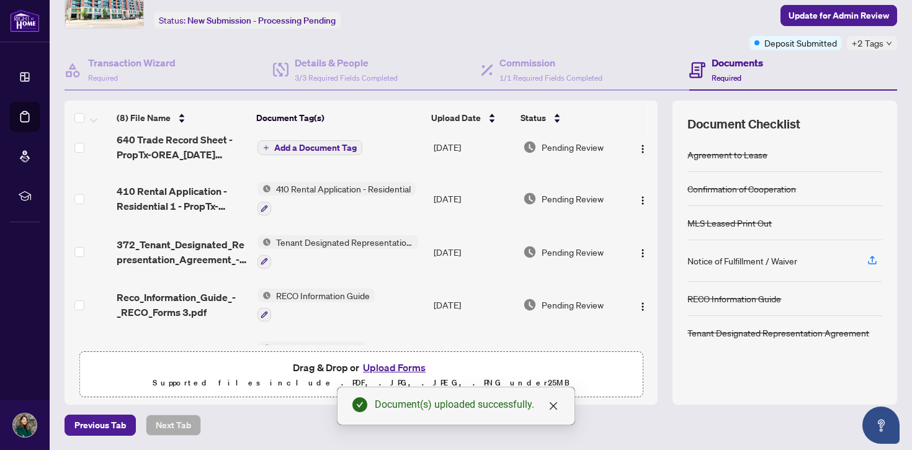
scroll to position [0, 0]
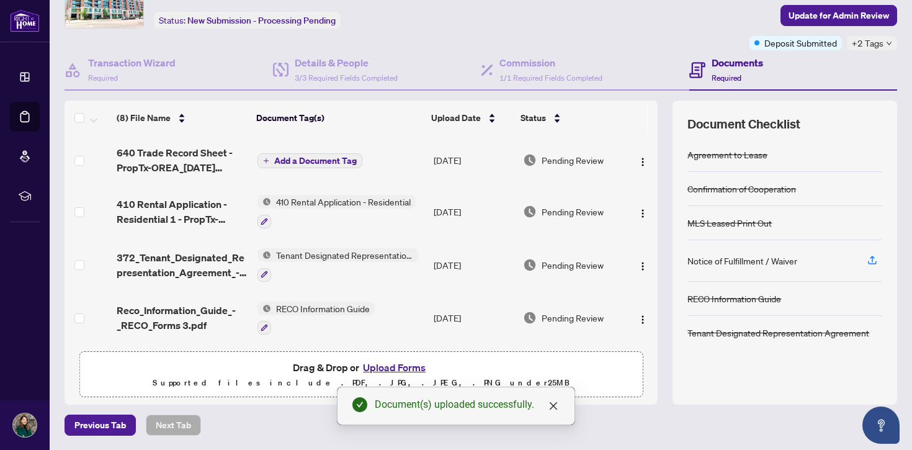
click at [335, 156] on span "Add a Document Tag" at bounding box center [315, 160] width 82 height 9
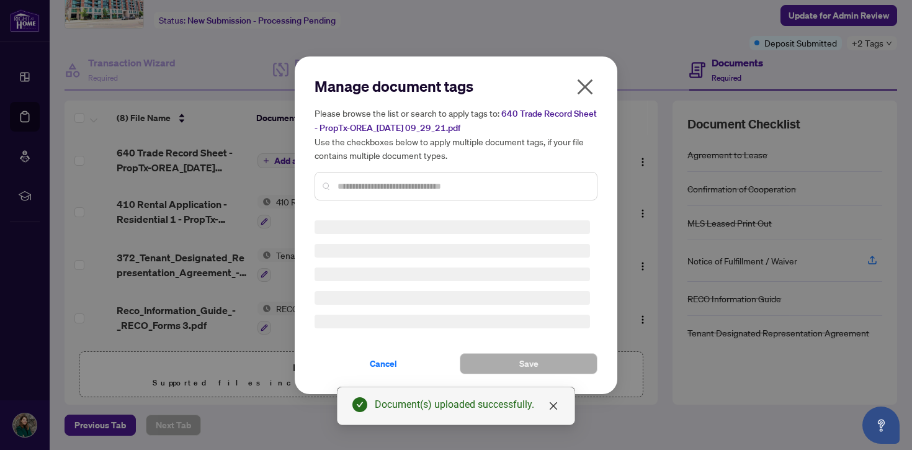
click at [360, 185] on input "text" at bounding box center [461, 186] width 249 height 14
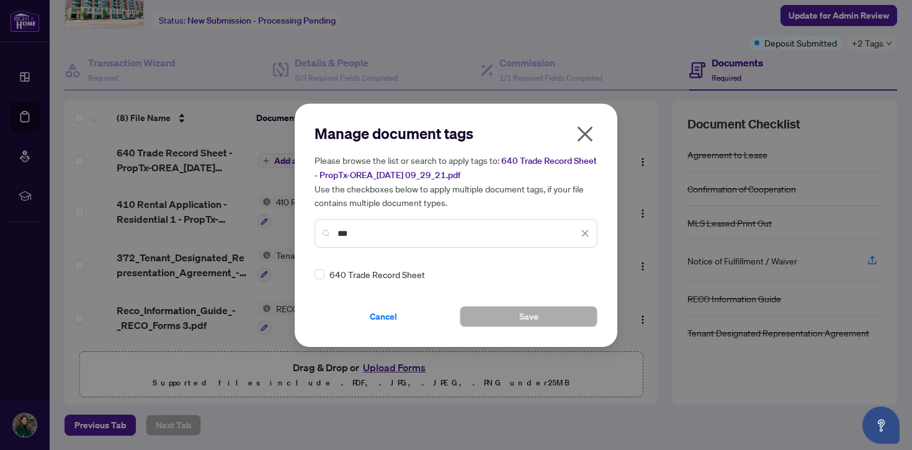
type input "***"
click at [324, 277] on div "640 Trade Record Sheet" at bounding box center [451, 274] width 275 height 14
click at [522, 311] on span "Save" at bounding box center [528, 316] width 19 height 20
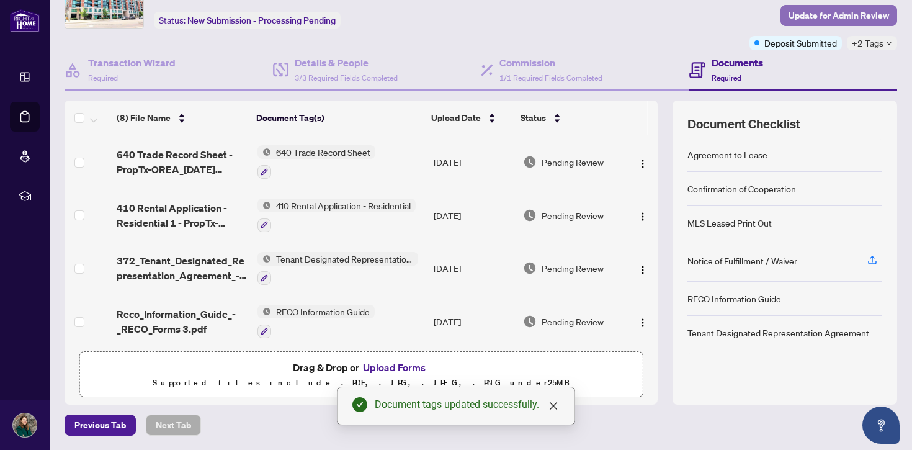
click at [844, 17] on span "Update for Admin Review" at bounding box center [838, 16] width 100 height 20
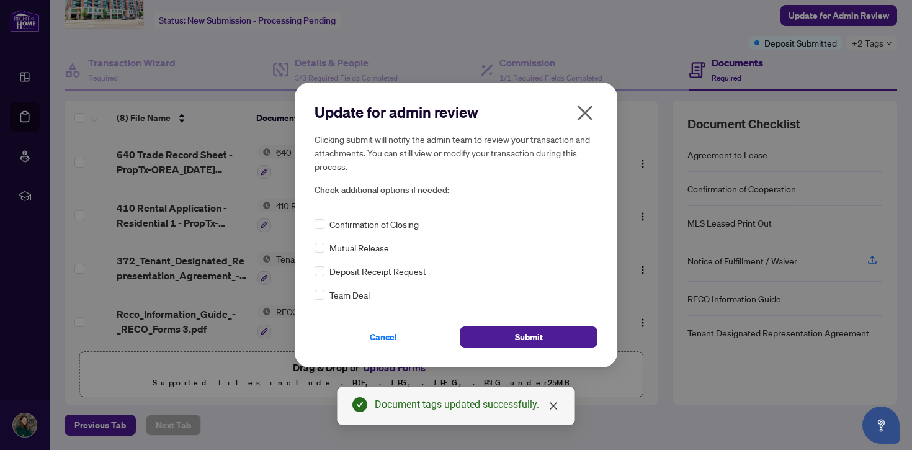
click at [353, 230] on span "Confirmation of Closing" at bounding box center [373, 224] width 89 height 14
click at [507, 339] on button "Submit" at bounding box center [529, 336] width 138 height 21
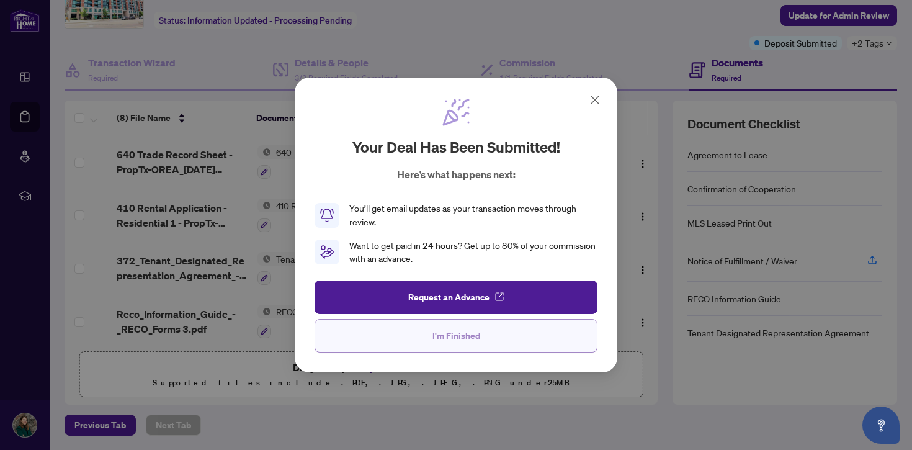
click at [493, 339] on button "I'm Finished" at bounding box center [455, 335] width 283 height 33
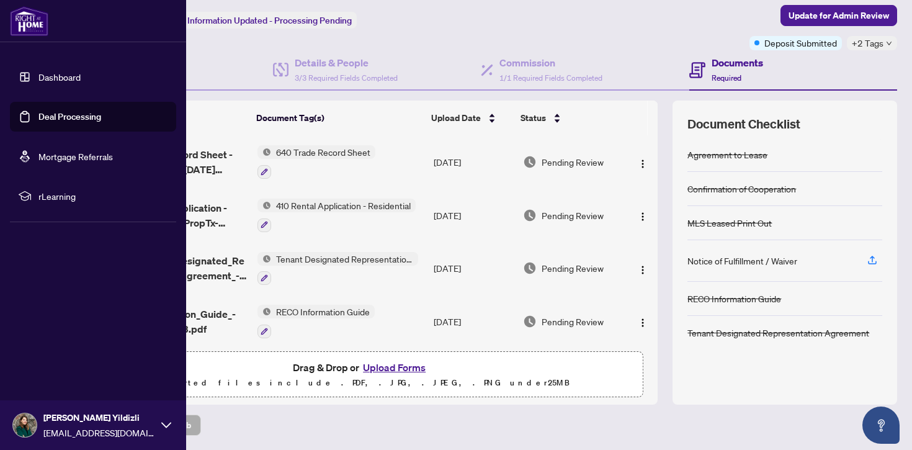
click at [38, 120] on link "Deal Processing" at bounding box center [69, 116] width 63 height 11
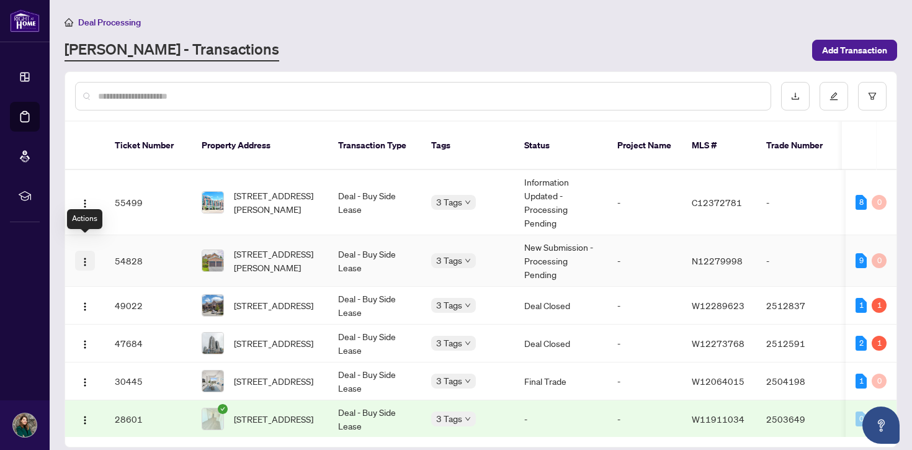
click at [91, 251] on button "button" at bounding box center [85, 261] width 20 height 20
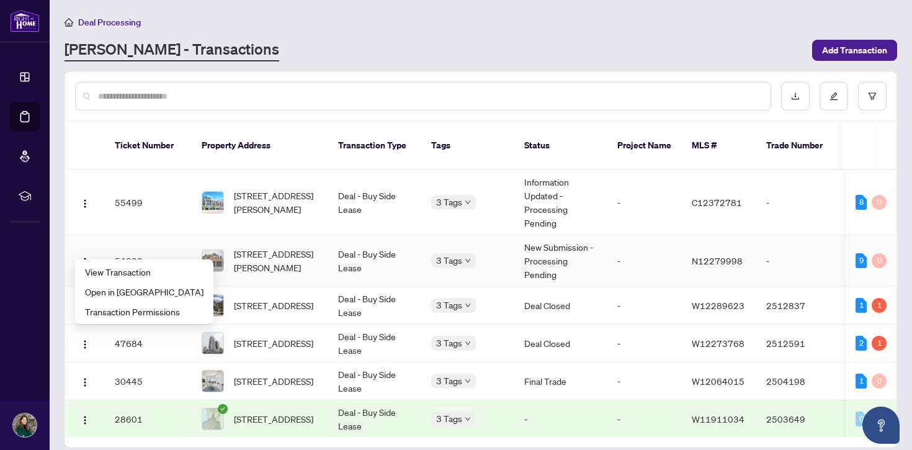
click at [622, 242] on td "-" at bounding box center [644, 260] width 74 height 51
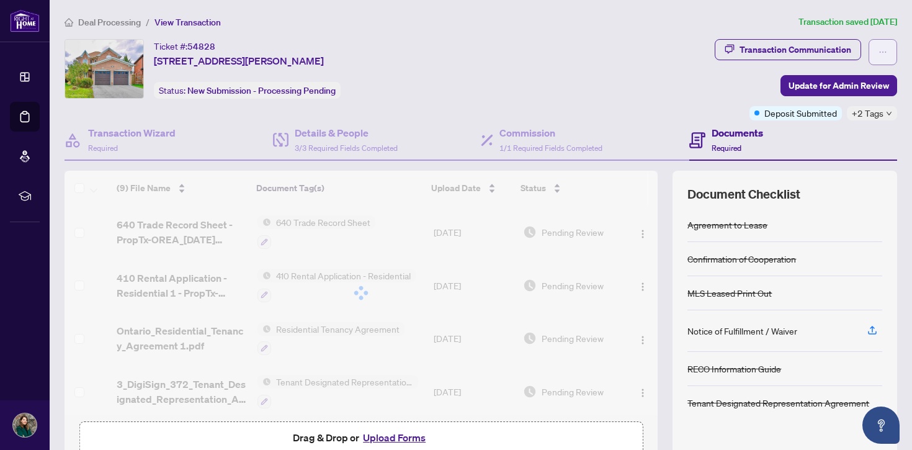
click at [887, 50] on button "button" at bounding box center [882, 52] width 29 height 26
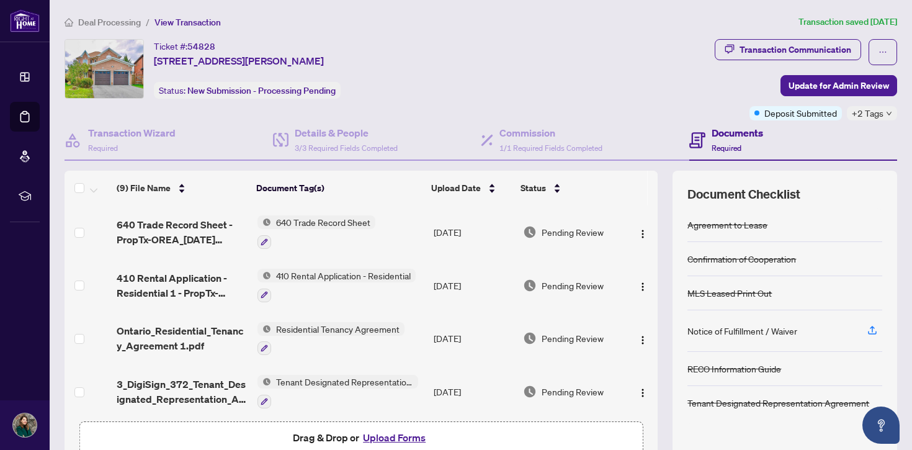
click at [706, 91] on div "Ticket #: 54828 [STREET_ADDRESS][PERSON_NAME] Status: New Submission - Processi…" at bounding box center [386, 69] width 645 height 60
click at [876, 117] on span "+2 Tags" at bounding box center [867, 113] width 32 height 14
click at [482, 110] on div "Ticket #: 54828 [STREET_ADDRESS][PERSON_NAME] Status: New Submission - Processi…" at bounding box center [387, 79] width 650 height 81
click at [509, 138] on h4 "Commission" at bounding box center [550, 132] width 103 height 15
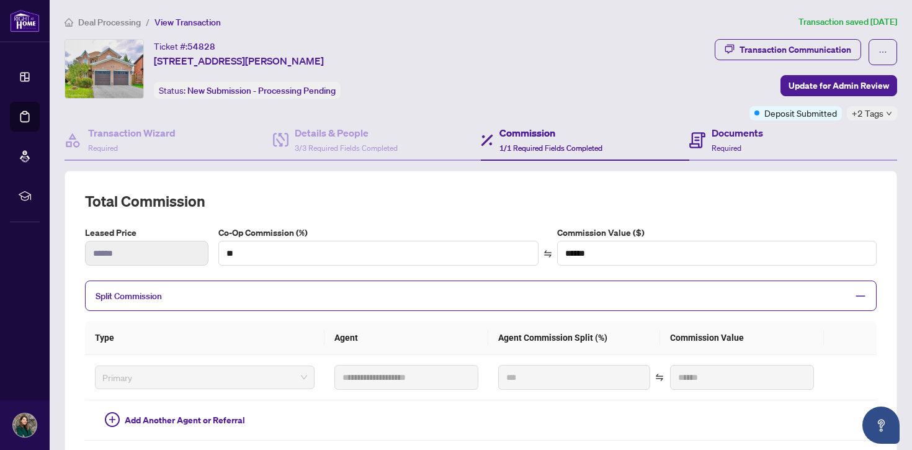
click at [775, 147] on div "Documents Required" at bounding box center [793, 140] width 208 height 40
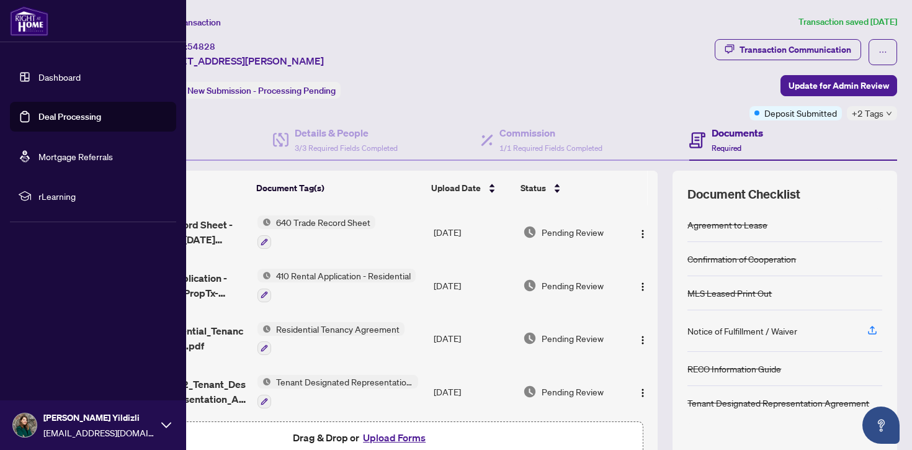
click at [66, 115] on link "Deal Processing" at bounding box center [69, 116] width 63 height 11
